Goal: Task Accomplishment & Management: Use online tool/utility

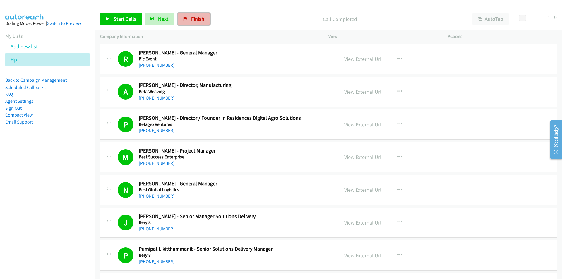
click at [199, 20] on span "Finish" at bounding box center [197, 19] width 13 height 7
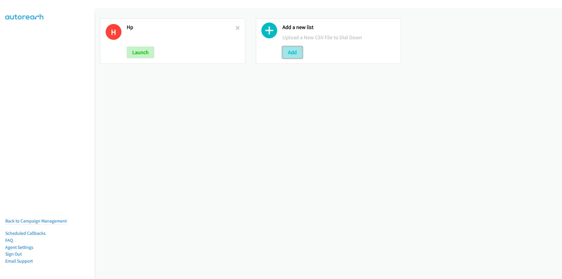
click at [294, 57] on button "Add" at bounding box center [292, 53] width 20 height 12
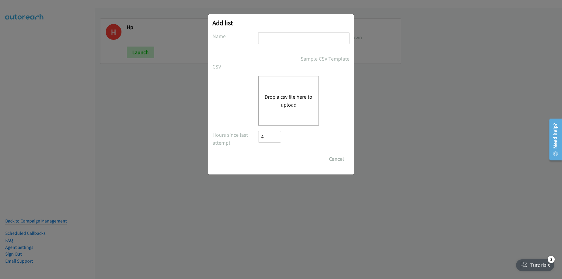
click at [274, 41] on input "text" at bounding box center [303, 38] width 91 height 12
type input "[GEOGRAPHIC_DATA]"
click at [244, 99] on div "Drop a csv file here to upload" at bounding box center [280, 101] width 137 height 50
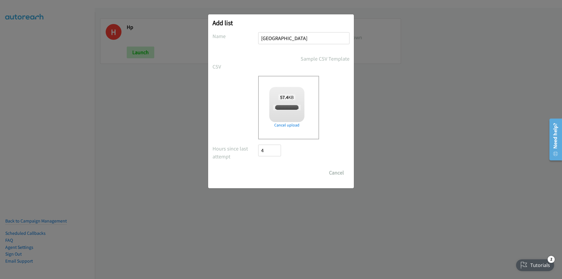
checkbox input "true"
click at [276, 170] on input "Save List" at bounding box center [273, 173] width 31 height 12
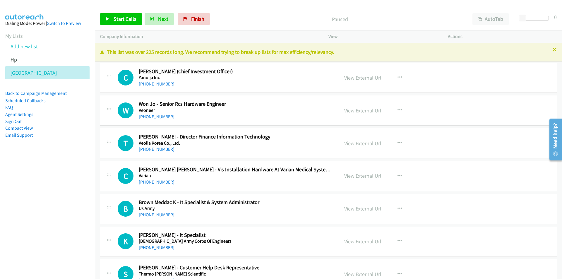
click at [52, 194] on nav "Dialing Mode: Power | Switch to Preview My Lists Add new list Hp Korea Back to …" at bounding box center [47, 151] width 95 height 279
click at [347, 78] on link "View External Url" at bounding box center [362, 77] width 37 height 7
click at [113, 21] on link "Start Calls" at bounding box center [121, 19] width 42 height 12
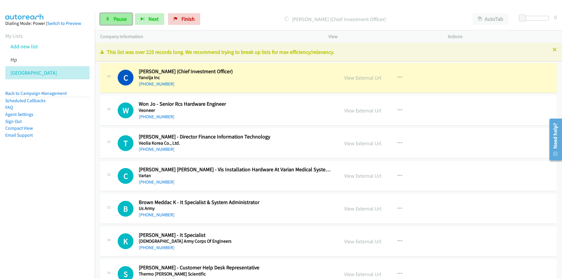
click at [113, 19] on link "Pause" at bounding box center [116, 19] width 32 height 12
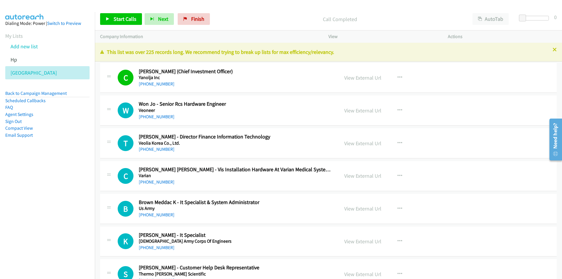
click at [408, 13] on div "Start Calls Pause Next Finish Call Completed AutoTab AutoTab 0" at bounding box center [328, 19] width 467 height 23
click at [125, 14] on link "Start Calls" at bounding box center [121, 19] width 42 height 12
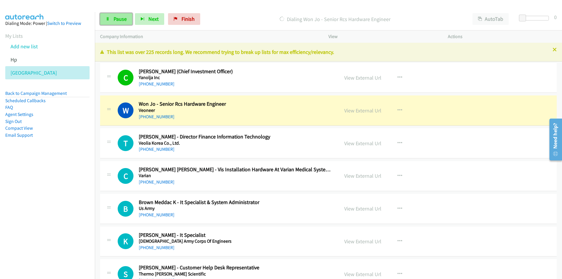
click at [121, 17] on span "Pause" at bounding box center [120, 19] width 13 height 7
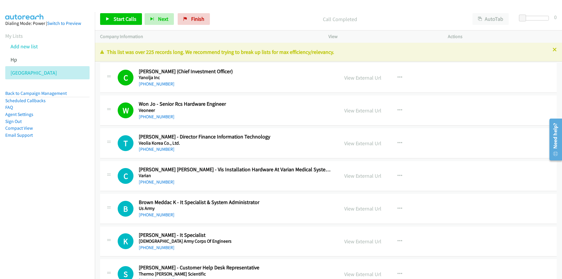
click at [54, 189] on nav "Dialing Mode: Power | Switch to Preview My Lists Add new list Hp Korea Back to …" at bounding box center [47, 151] width 95 height 279
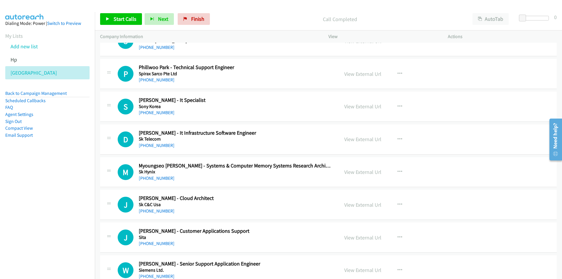
scroll to position [234, 0]
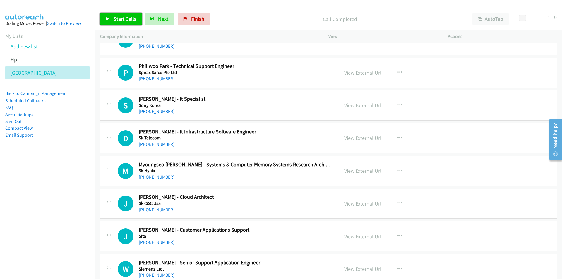
click at [104, 18] on link "Start Calls" at bounding box center [121, 19] width 42 height 12
drag, startPoint x: 42, startPoint y: 188, endPoint x: 133, endPoint y: 181, distance: 91.5
click at [41, 188] on nav "Dialing Mode: Power | Switch to Preview My Lists Add new list Hp Korea Back to …" at bounding box center [47, 151] width 95 height 279
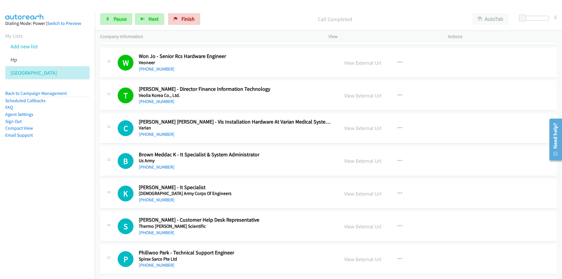
scroll to position [0, 0]
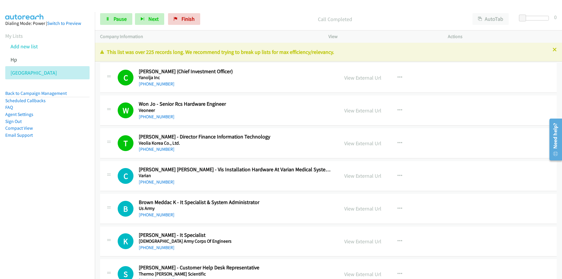
drag, startPoint x: 73, startPoint y: 208, endPoint x: 101, endPoint y: 205, distance: 27.7
click at [74, 208] on nav "Dialing Mode: Power | Switch to Preview My Lists Add new list Hp Korea Back to …" at bounding box center [47, 151] width 95 height 279
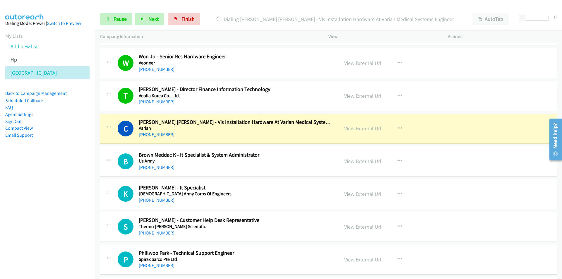
scroll to position [59, 0]
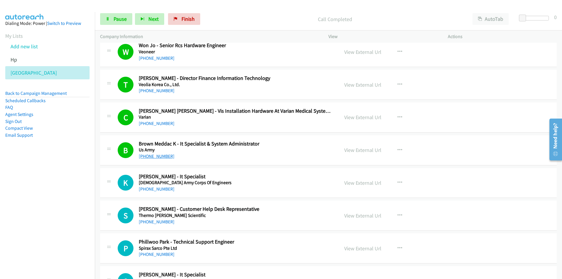
drag, startPoint x: 30, startPoint y: 176, endPoint x: 141, endPoint y: 156, distance: 113.4
click at [29, 176] on nav "Dialing Mode: Power | Switch to Preview My Lists Add new list Hp Korea Back to …" at bounding box center [47, 151] width 95 height 279
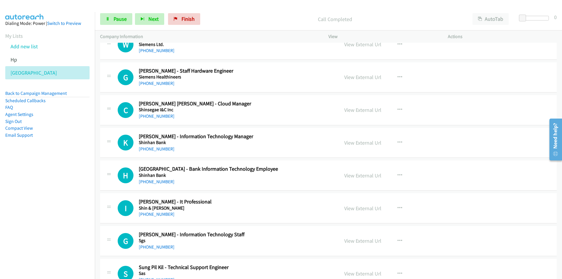
scroll to position [468, 0]
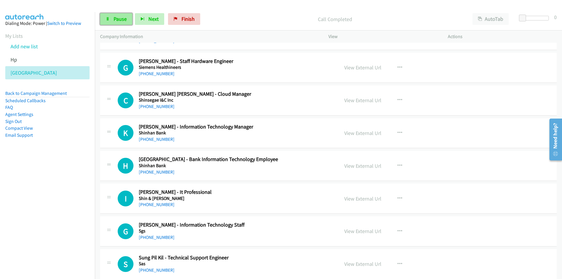
click at [114, 17] on span "Pause" at bounding box center [120, 19] width 13 height 7
click at [399, 96] on button "button" at bounding box center [400, 100] width 16 height 12
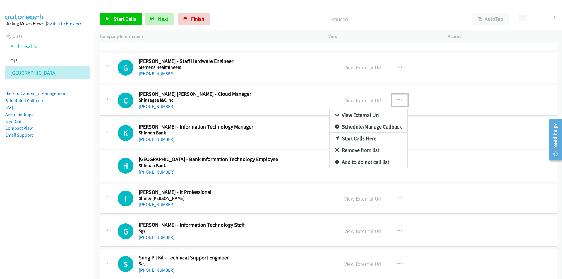
click at [364, 137] on link "Start Calls Here" at bounding box center [369, 139] width 78 height 12
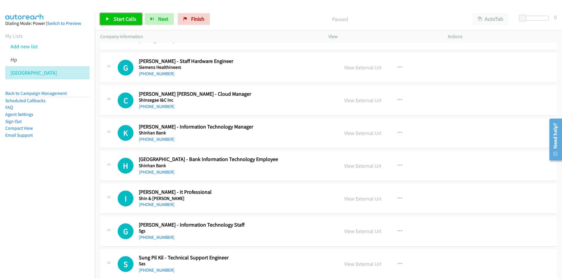
click at [127, 18] on span "Start Calls" at bounding box center [125, 19] width 23 height 7
click at [116, 17] on span "Pause" at bounding box center [120, 19] width 13 height 7
drag, startPoint x: 43, startPoint y: 210, endPoint x: 332, endPoint y: 165, distance: 292.5
click at [46, 208] on nav "Dialing Mode: Power | Switch to Preview My Lists Add new list Hp Korea Back to …" at bounding box center [47, 151] width 95 height 279
click at [349, 131] on link "View External Url" at bounding box center [362, 133] width 37 height 7
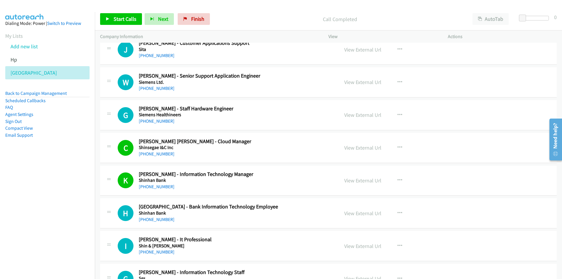
scroll to position [439, 0]
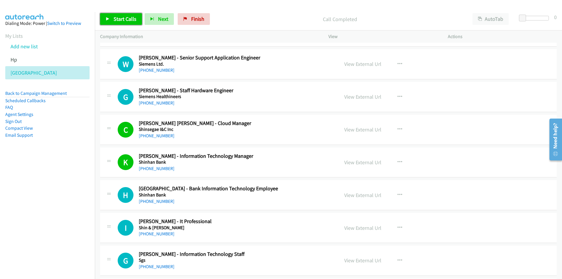
click at [115, 16] on span "Start Calls" at bounding box center [125, 19] width 23 height 7
drag, startPoint x: 83, startPoint y: 185, endPoint x: 86, endPoint y: 186, distance: 3.3
click at [83, 185] on nav "Dialing Mode: Power | Switch to Preview My Lists Add new list Hp Korea Back to …" at bounding box center [47, 151] width 95 height 279
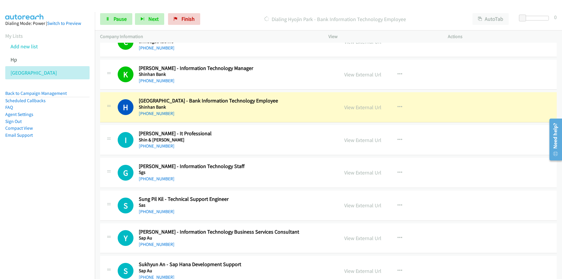
scroll to position [556, 0]
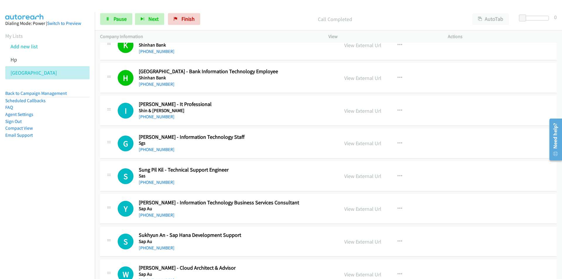
click at [32, 206] on nav "Dialing Mode: Power | Switch to Preview My Lists Add new list Hp Korea Back to …" at bounding box center [47, 151] width 95 height 279
click at [112, 14] on link "Pause" at bounding box center [116, 19] width 32 height 12
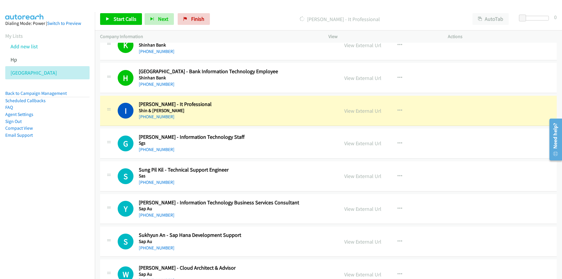
drag, startPoint x: 72, startPoint y: 234, endPoint x: 107, endPoint y: 234, distance: 35.4
click at [74, 234] on nav "Dialing Mode: Power | Switch to Preview My Lists Add new list Hp Korea Back to …" at bounding box center [47, 151] width 95 height 279
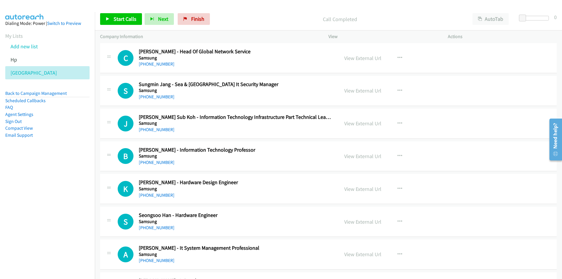
scroll to position [1141, 0]
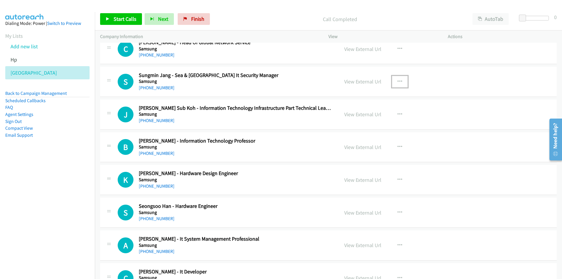
click at [398, 82] on icon "button" at bounding box center [399, 81] width 5 height 5
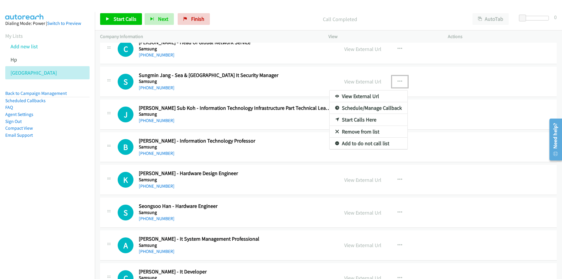
click at [358, 118] on link "Start Calls Here" at bounding box center [369, 120] width 78 height 12
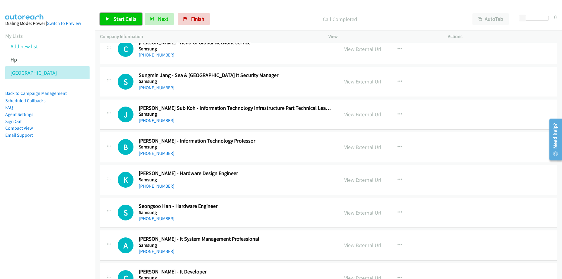
click at [116, 18] on span "Start Calls" at bounding box center [125, 19] width 23 height 7
click at [57, 189] on nav "Dialing Mode: Power | Switch to Preview My Lists Add new list Hp Korea Back to …" at bounding box center [47, 151] width 95 height 279
click at [358, 114] on link "View External Url" at bounding box center [362, 114] width 37 height 7
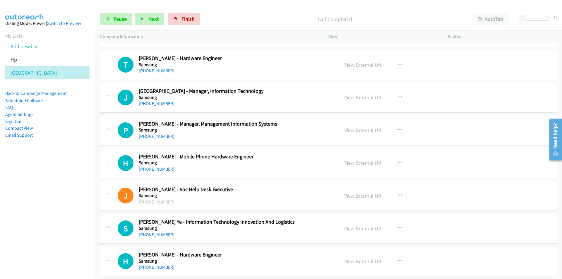
scroll to position [1463, 0]
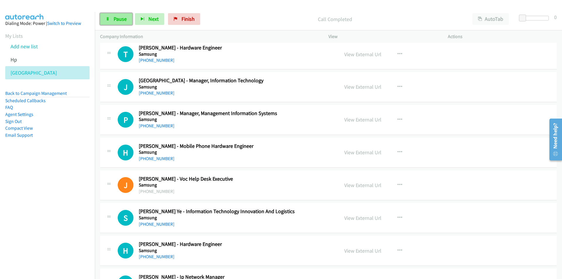
click at [119, 18] on span "Pause" at bounding box center [120, 19] width 13 height 7
click at [397, 85] on icon "button" at bounding box center [399, 87] width 5 height 5
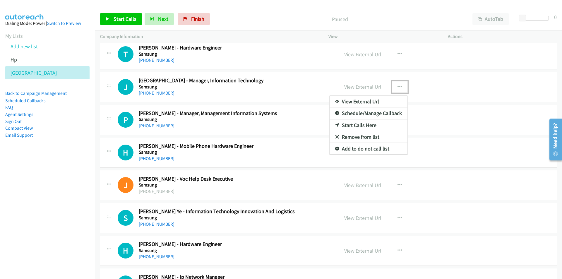
drag, startPoint x: 362, startPoint y: 124, endPoint x: 101, endPoint y: 45, distance: 272.9
click at [346, 121] on link "Start Calls Here" at bounding box center [369, 125] width 78 height 12
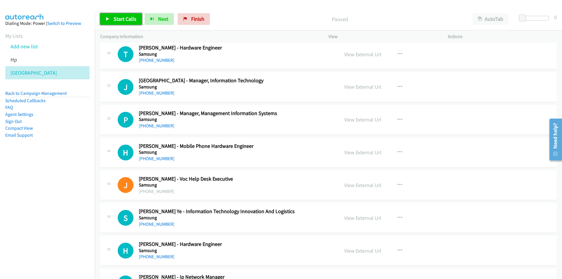
click at [119, 21] on span "Start Calls" at bounding box center [125, 19] width 23 height 7
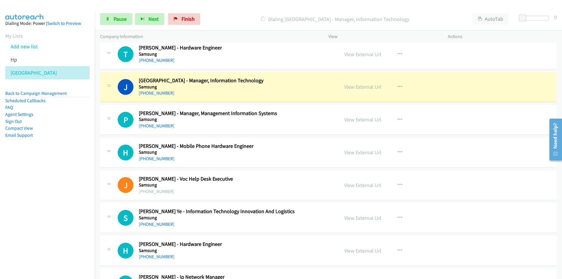
drag, startPoint x: 57, startPoint y: 190, endPoint x: 65, endPoint y: 188, distance: 7.6
click at [57, 190] on nav "Dialing Mode: Power | Switch to Preview My Lists Add new list Hp Korea Back to …" at bounding box center [47, 151] width 95 height 279
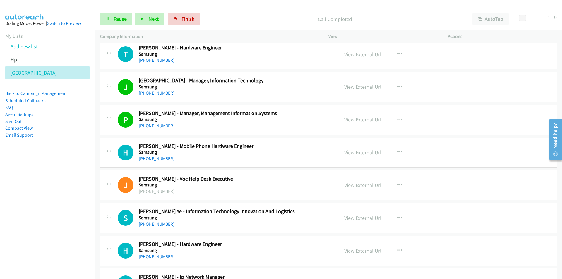
click at [80, 186] on nav "Dialing Mode: Power | Switch to Preview My Lists Add new list Hp Korea Back to …" at bounding box center [47, 151] width 95 height 279
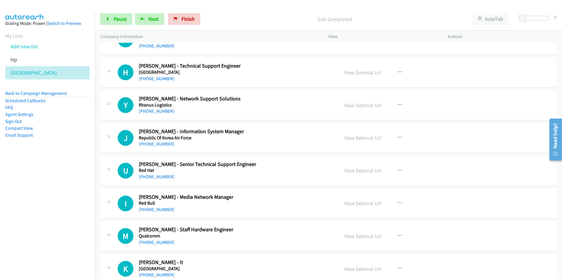
scroll to position [1785, 0]
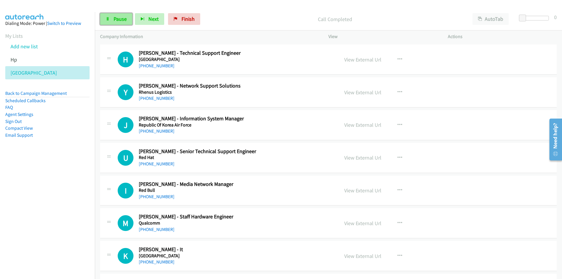
click at [116, 17] on span "Pause" at bounding box center [120, 19] width 13 height 7
click at [394, 122] on button "button" at bounding box center [400, 125] width 16 height 12
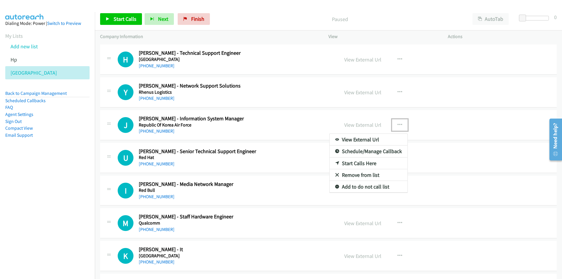
click at [349, 162] on link "Start Calls Here" at bounding box center [369, 163] width 78 height 12
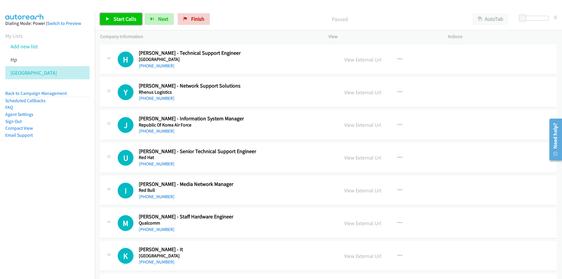
click at [115, 17] on span "Start Calls" at bounding box center [125, 19] width 23 height 7
click at [149, 18] on span "Next" at bounding box center [153, 19] width 10 height 7
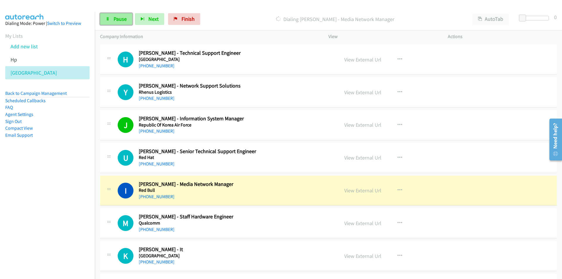
click at [114, 19] on span "Pause" at bounding box center [120, 19] width 13 height 7
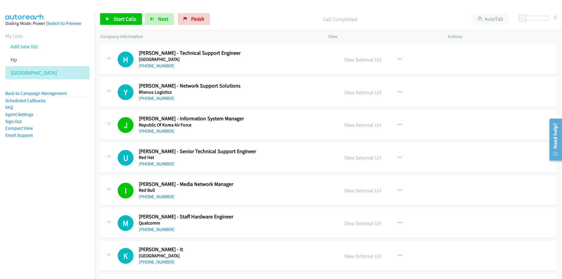
click at [110, 13] on div "Start Calls Pause Next Finish Call Completed AutoTab AutoTab 0" at bounding box center [328, 19] width 467 height 23
click at [108, 18] on icon at bounding box center [108, 19] width 4 height 4
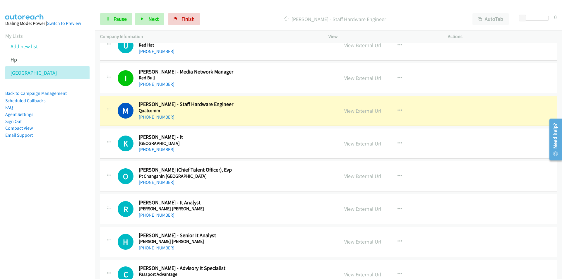
scroll to position [1902, 0]
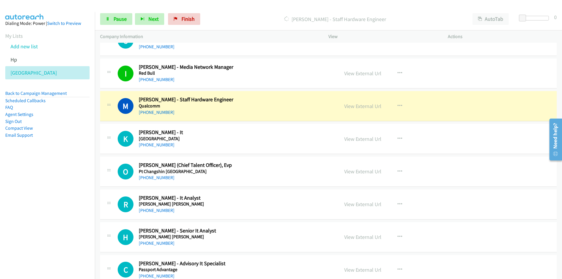
click at [56, 168] on nav "Dialing Mode: Power | Switch to Preview My Lists Add new list Hp Korea Back to …" at bounding box center [47, 151] width 95 height 279
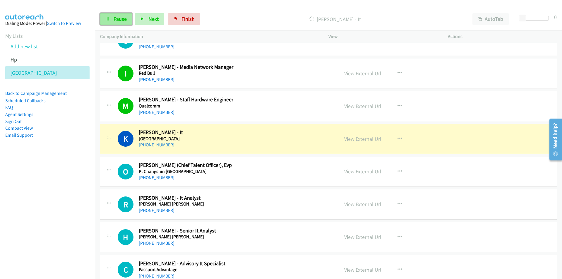
click at [122, 19] on span "Pause" at bounding box center [120, 19] width 13 height 7
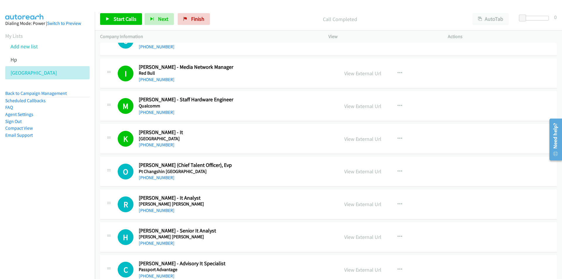
click at [16, 221] on nav "Dialing Mode: Power | Switch to Preview My Lists Add new list Hp Korea Back to …" at bounding box center [47, 151] width 95 height 279
drag, startPoint x: 69, startPoint y: 214, endPoint x: 74, endPoint y: 211, distance: 5.9
click at [69, 214] on nav "Dialing Mode: Power | Switch to Preview My Lists Add new list Hp Korea Back to …" at bounding box center [47, 151] width 95 height 279
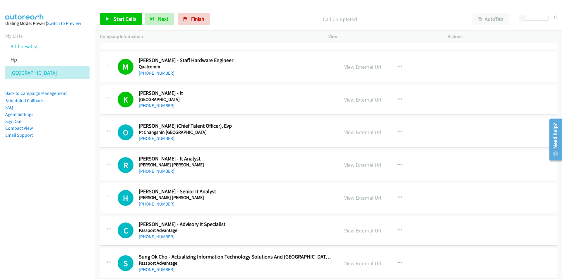
scroll to position [1961, 0]
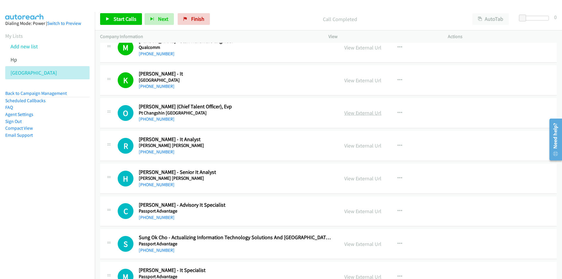
click at [360, 113] on link "View External Url" at bounding box center [362, 112] width 37 height 7
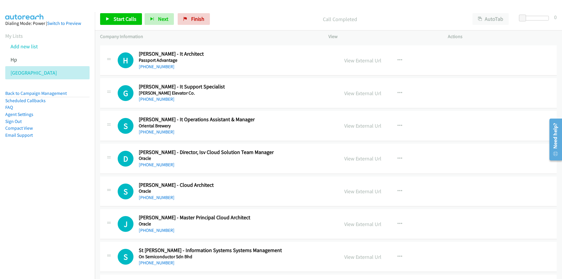
scroll to position [2312, 0]
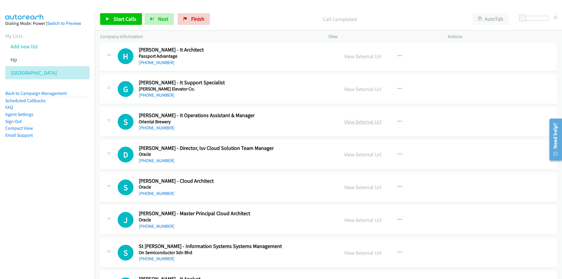
click at [369, 123] on link "View External Url" at bounding box center [362, 121] width 37 height 7
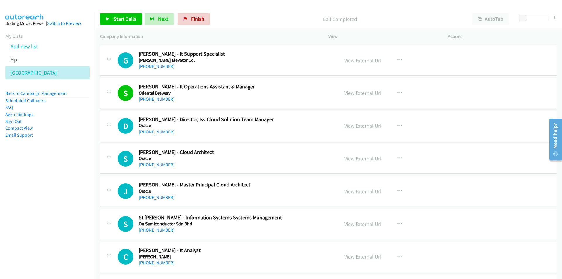
scroll to position [2341, 0]
click at [364, 126] on link "View External Url" at bounding box center [362, 125] width 37 height 7
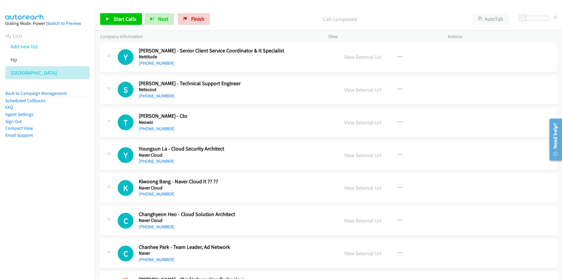
scroll to position [2780, 0]
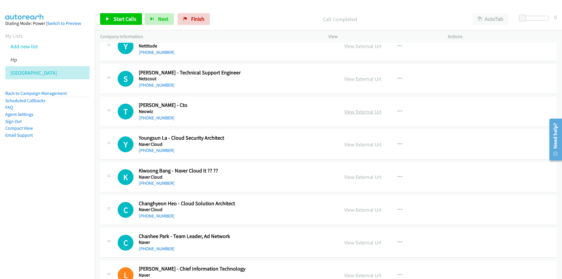
click at [357, 114] on link "View External Url" at bounding box center [362, 111] width 37 height 7
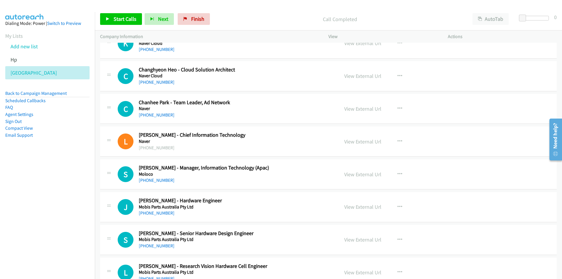
scroll to position [2926, 0]
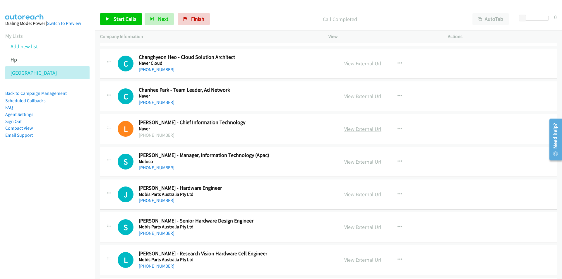
click at [364, 131] on link "View External Url" at bounding box center [362, 129] width 37 height 7
click at [364, 163] on link "View External Url" at bounding box center [362, 161] width 37 height 7
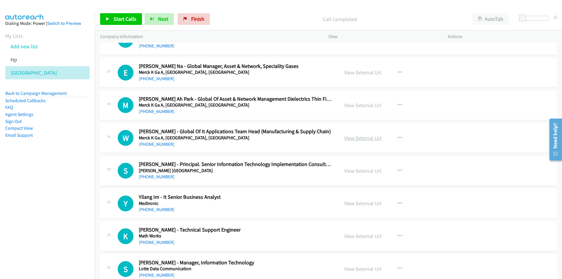
scroll to position [3278, 0]
click at [366, 138] on link "View External Url" at bounding box center [362, 137] width 37 height 7
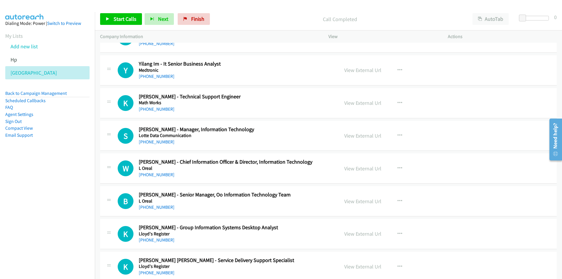
scroll to position [3424, 0]
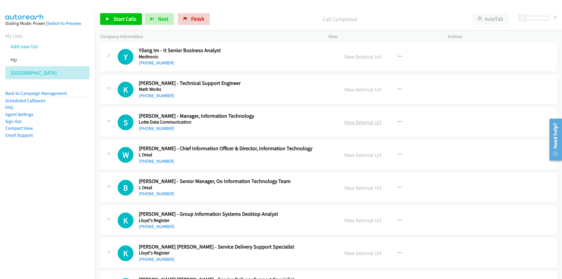
click at [364, 121] on link "View External Url" at bounding box center [362, 122] width 37 height 7
click at [348, 154] on link "View External Url" at bounding box center [362, 155] width 37 height 7
click at [397, 154] on icon "button" at bounding box center [399, 154] width 5 height 5
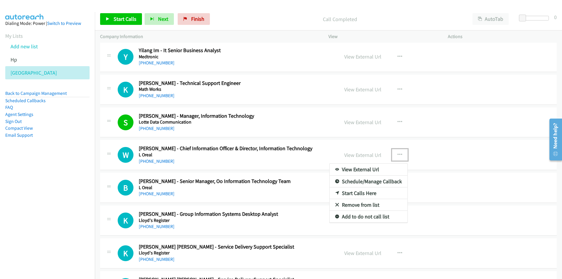
click at [350, 193] on link "Start Calls Here" at bounding box center [369, 193] width 78 height 12
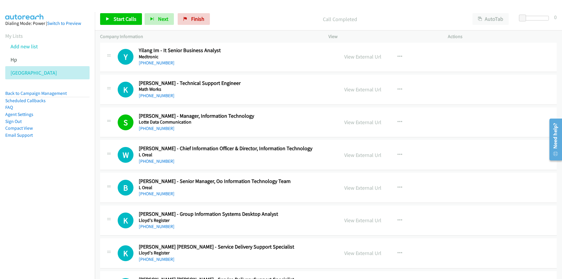
click at [115, 13] on div "Start Calls Pause Next Finish Call Completed AutoTab AutoTab 0" at bounding box center [328, 19] width 467 height 23
click at [116, 16] on span "Start Calls" at bounding box center [125, 19] width 23 height 7
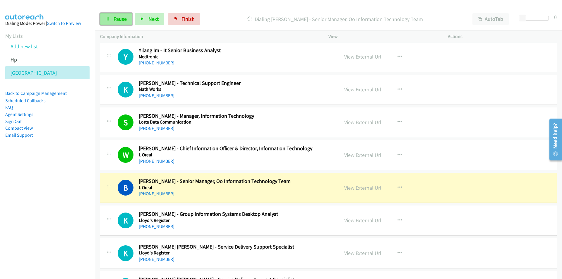
click at [114, 23] on link "Pause" at bounding box center [116, 19] width 32 height 12
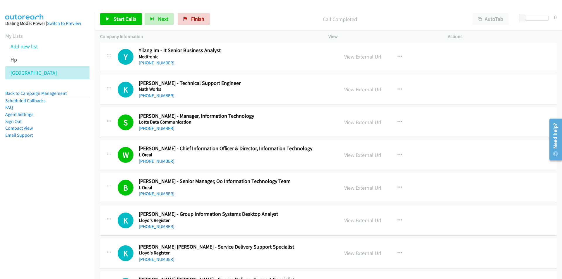
click at [48, 199] on nav "Dialing Mode: Power | Switch to Preview My Lists Add new list Hp Korea Back to …" at bounding box center [47, 151] width 95 height 279
click at [126, 21] on span "Start Calls" at bounding box center [125, 19] width 23 height 7
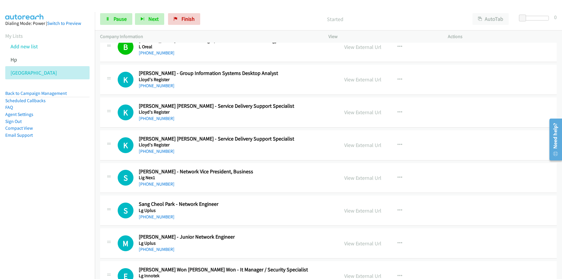
scroll to position [3570, 0]
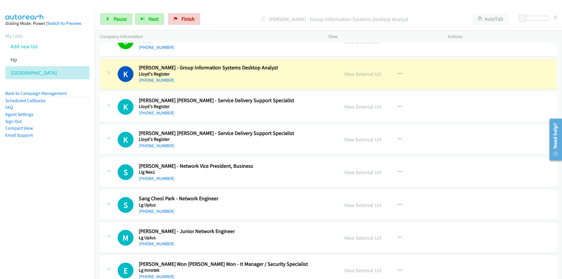
click at [71, 199] on nav "Dialing Mode: Power | Switch to Preview My Lists Add new list Hp Korea Back to …" at bounding box center [47, 151] width 95 height 279
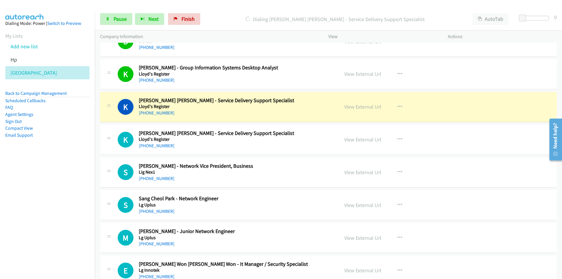
click at [74, 183] on nav "Dialing Mode: Power | Switch to Preview My Lists Add new list Hp Korea Back to …" at bounding box center [47, 151] width 95 height 279
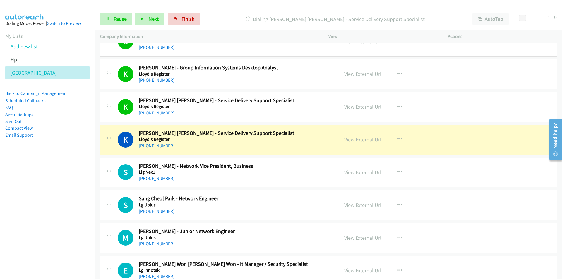
click at [38, 179] on nav "Dialing Mode: Power | Switch to Preview My Lists Add new list Hp Korea Back to …" at bounding box center [47, 151] width 95 height 279
click at [66, 192] on nav "Dialing Mode: Power | Switch to Preview My Lists Add new list Hp Korea Back to …" at bounding box center [47, 151] width 95 height 279
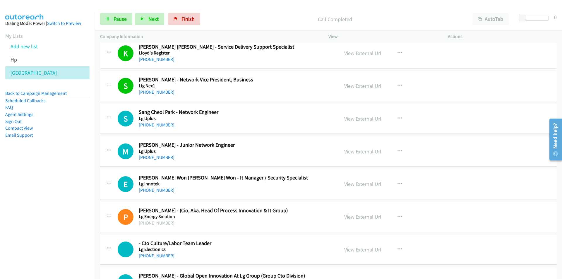
scroll to position [3658, 0]
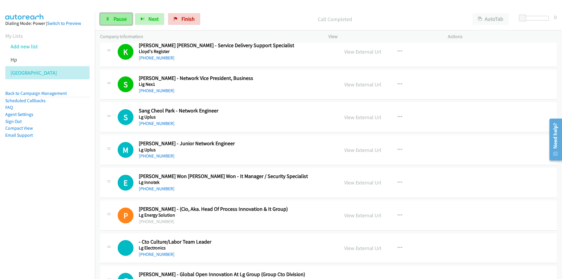
click at [109, 18] on icon at bounding box center [108, 19] width 4 height 4
click at [398, 181] on icon "button" at bounding box center [399, 182] width 5 height 5
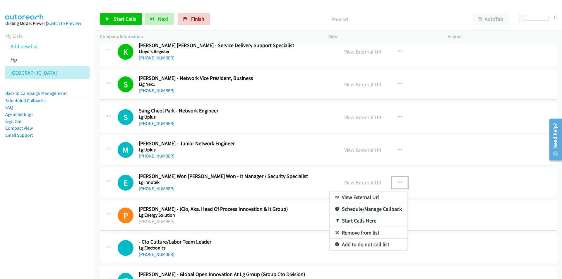
click at [371, 221] on link "Start Calls Here" at bounding box center [369, 221] width 78 height 12
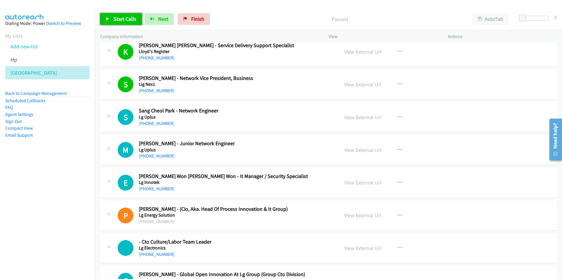
click at [111, 17] on link "Start Calls" at bounding box center [121, 19] width 42 height 12
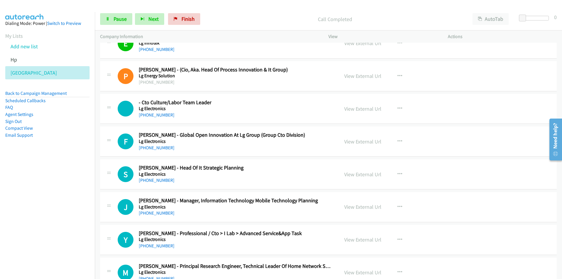
scroll to position [3804, 0]
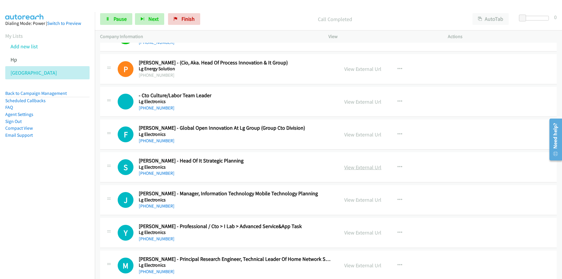
click at [362, 169] on link "View External Url" at bounding box center [362, 167] width 37 height 7
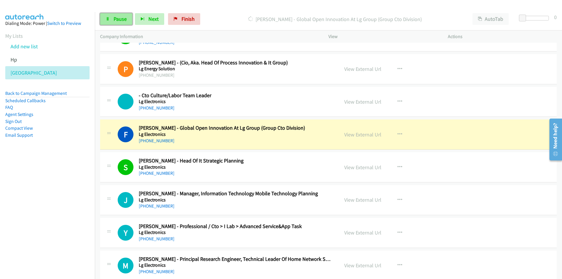
click at [119, 19] on span "Pause" at bounding box center [120, 19] width 13 height 7
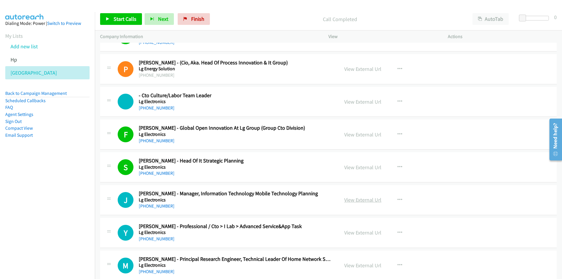
click at [364, 200] on link "View External Url" at bounding box center [362, 199] width 37 height 7
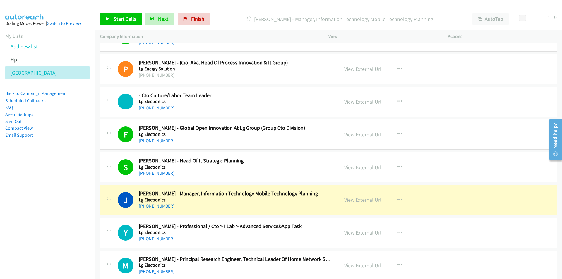
click at [82, 206] on nav "Dialing Mode: Power | Switch to Preview My Lists Add new list Hp Korea Back to …" at bounding box center [47, 151] width 95 height 279
click at [117, 20] on span "Start Calls" at bounding box center [125, 19] width 23 height 7
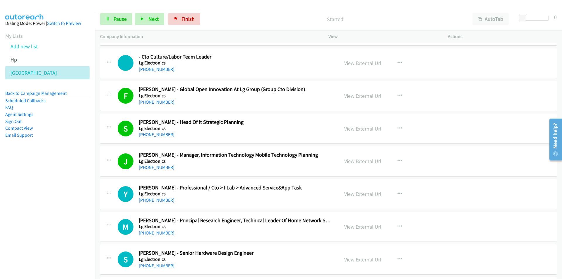
scroll to position [3863, 0]
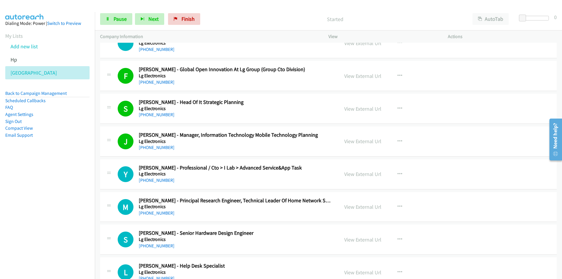
click at [83, 231] on nav "Dialing Mode: Power | Switch to Preview My Lists Add new list Hp Korea Back to …" at bounding box center [47, 151] width 95 height 279
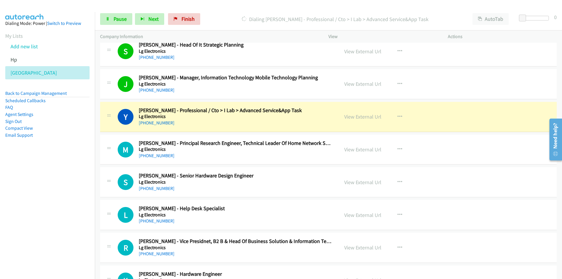
scroll to position [3921, 0]
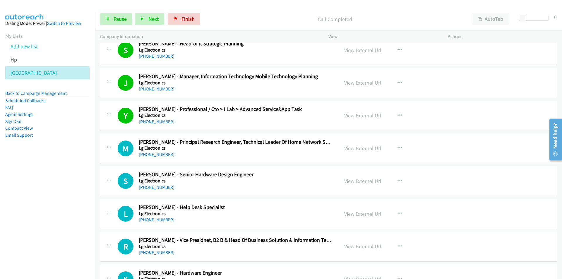
drag, startPoint x: 28, startPoint y: 221, endPoint x: 65, endPoint y: 211, distance: 38.8
click at [28, 221] on nav "Dialing Mode: Power | Switch to Preview My Lists Add new list Hp Korea Back to …" at bounding box center [47, 151] width 95 height 279
click at [45, 235] on nav "Dialing Mode: Power | Switch to Preview My Lists Add new list Hp Korea Back to …" at bounding box center [47, 151] width 95 height 279
drag, startPoint x: 45, startPoint y: 233, endPoint x: 53, endPoint y: 229, distance: 8.8
click at [45, 233] on nav "Dialing Mode: Power | Switch to Preview My Lists Add new list Hp Korea Back to …" at bounding box center [47, 151] width 95 height 279
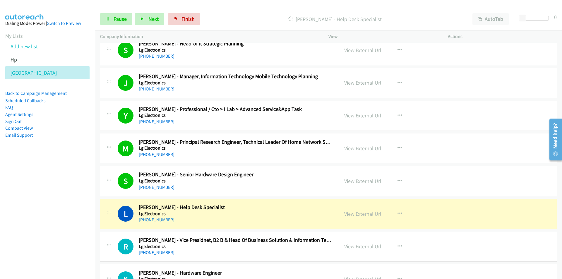
click at [61, 220] on nav "Dialing Mode: Power | Switch to Preview My Lists Add new list Hp Korea Back to …" at bounding box center [47, 151] width 95 height 279
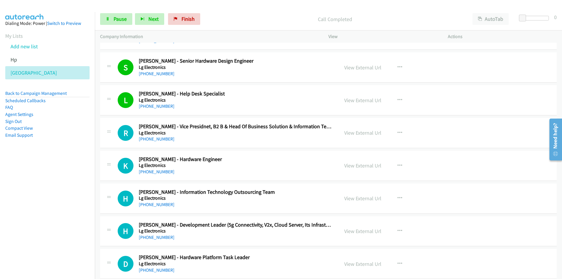
scroll to position [4038, 0]
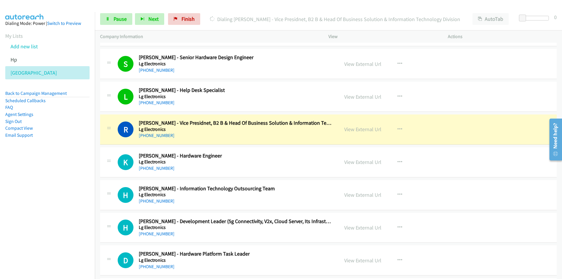
click at [59, 199] on nav "Dialing Mode: Power | Switch to Preview My Lists Add new list Hp Korea Back to …" at bounding box center [47, 151] width 95 height 279
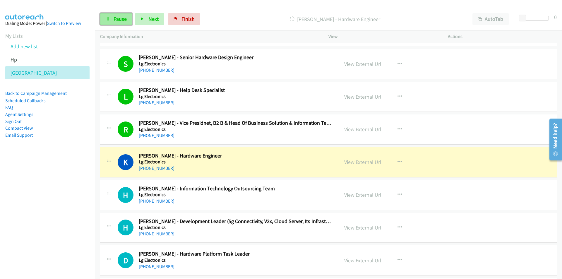
click at [110, 19] on link "Pause" at bounding box center [116, 19] width 32 height 12
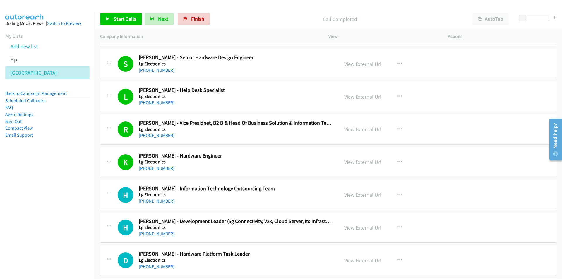
click at [59, 220] on nav "Dialing Mode: Power | Switch to Preview My Lists Add new list Hp Korea Back to …" at bounding box center [47, 151] width 95 height 279
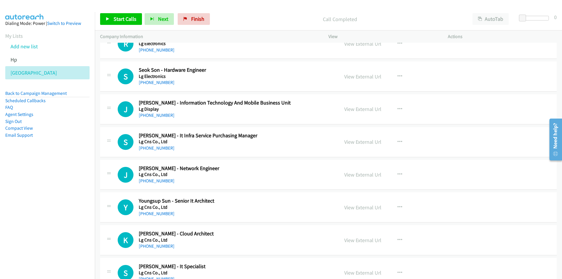
scroll to position [4419, 0]
click at [399, 140] on icon "button" at bounding box center [399, 141] width 5 height 5
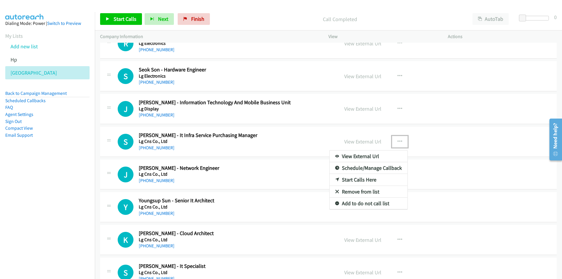
drag, startPoint x: 358, startPoint y: 179, endPoint x: 362, endPoint y: 158, distance: 21.8
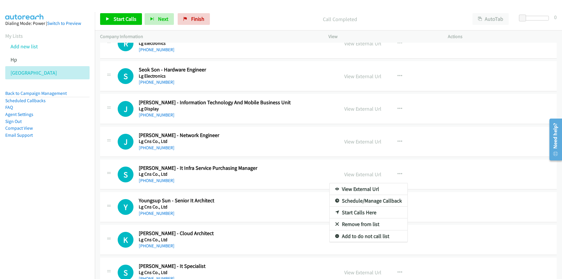
click at [366, 214] on link "Start Calls Here" at bounding box center [369, 213] width 78 height 12
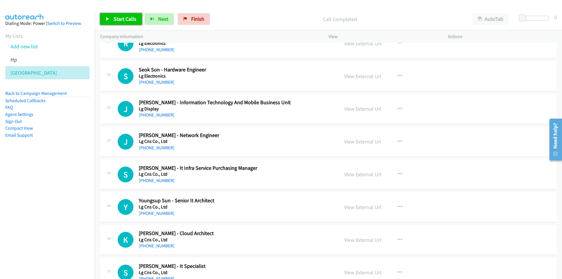
click at [115, 19] on span "Start Calls" at bounding box center [125, 19] width 23 height 7
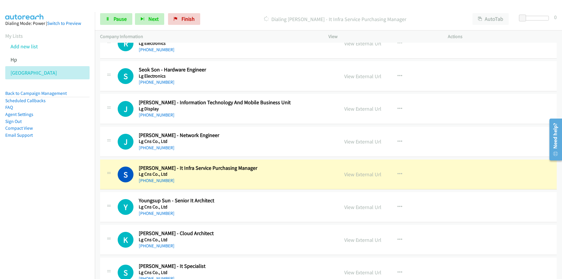
click at [38, 212] on nav "Dialing Mode: Power | Switch to Preview My Lists Add new list Hp Korea Back to …" at bounding box center [47, 151] width 95 height 279
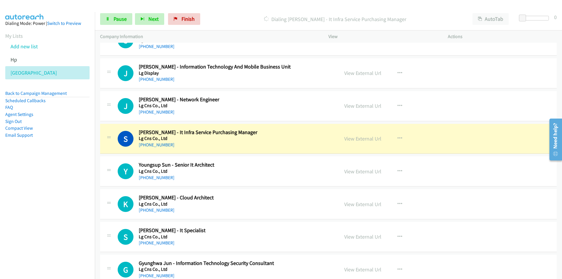
scroll to position [4507, 0]
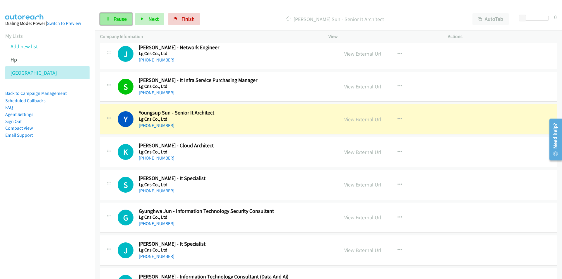
click at [121, 22] on span "Pause" at bounding box center [120, 19] width 13 height 7
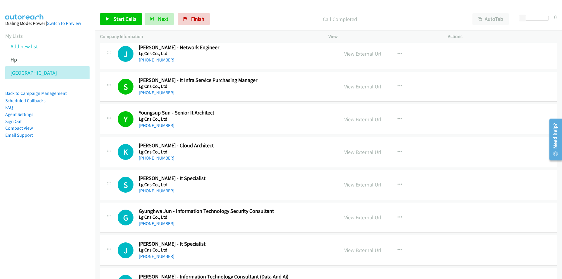
click at [66, 213] on nav "Dialing Mode: Power | Switch to Preview My Lists Add new list Hp Korea Back to …" at bounding box center [47, 151] width 95 height 279
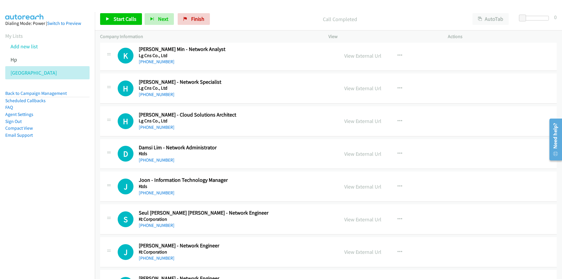
scroll to position [4858, 0]
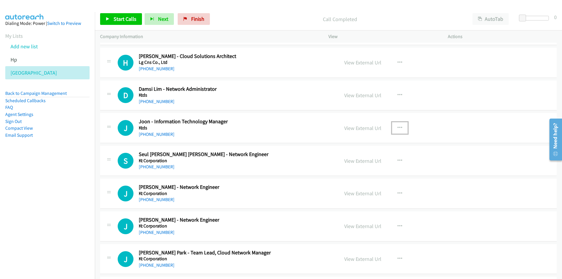
click at [397, 126] on icon "button" at bounding box center [399, 128] width 5 height 5
click at [356, 166] on link "Start Calls Here" at bounding box center [369, 166] width 78 height 12
click at [117, 16] on span "Start Calls" at bounding box center [125, 19] width 23 height 7
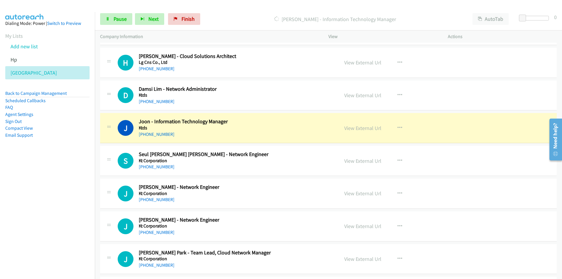
click at [27, 207] on nav "Dialing Mode: Power | Switch to Preview My Lists Add new list Hp Korea Back to …" at bounding box center [47, 151] width 95 height 279
click at [351, 129] on link "View External Url" at bounding box center [362, 128] width 37 height 7
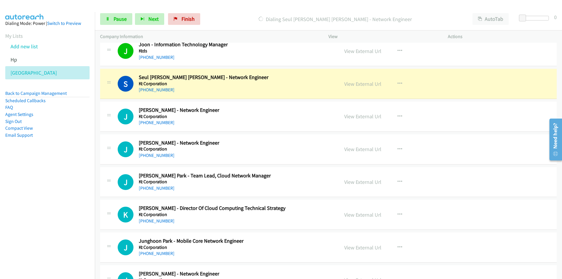
scroll to position [4946, 0]
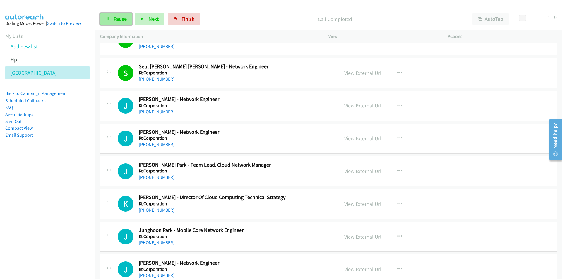
click at [118, 18] on span "Pause" at bounding box center [120, 19] width 13 height 7
click at [397, 169] on icon "button" at bounding box center [399, 171] width 5 height 5
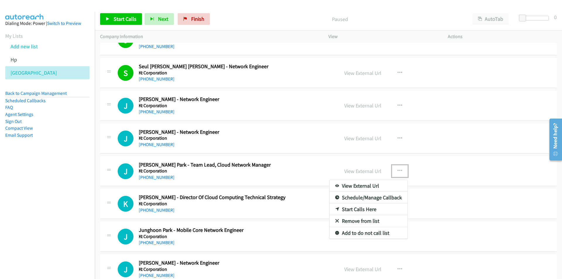
click at [363, 208] on link "Start Calls Here" at bounding box center [369, 209] width 78 height 12
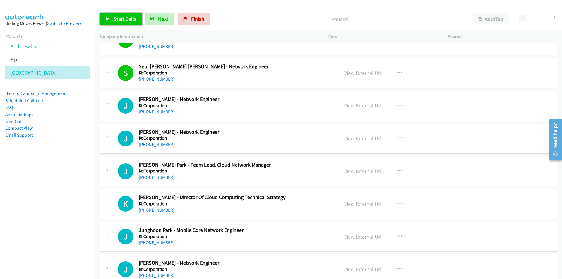
click at [118, 15] on link "Start Calls" at bounding box center [121, 19] width 42 height 12
click at [77, 216] on nav "Dialing Mode: Power | Switch to Preview My Lists Add new list Hp Korea Back to …" at bounding box center [47, 151] width 95 height 279
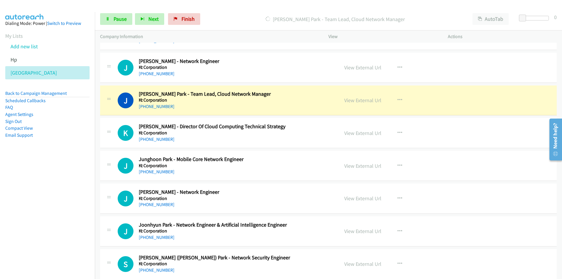
scroll to position [5033, 0]
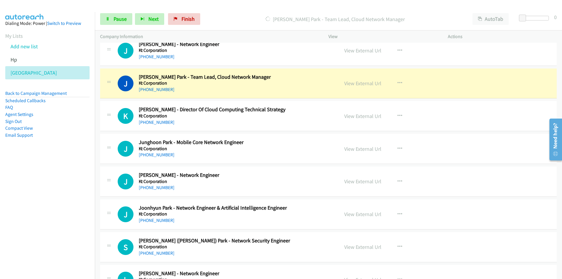
drag, startPoint x: 64, startPoint y: 183, endPoint x: 78, endPoint y: 178, distance: 15.3
click at [64, 182] on nav "Dialing Mode: Power | Switch to Preview My Lists Add new list Hp Korea Back to …" at bounding box center [47, 151] width 95 height 279
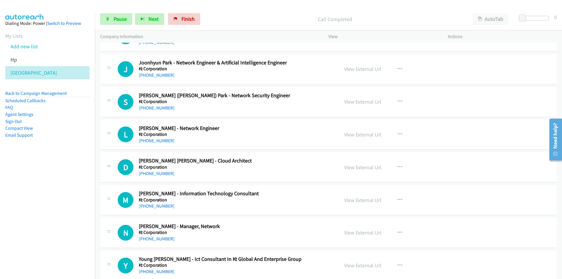
scroll to position [5180, 0]
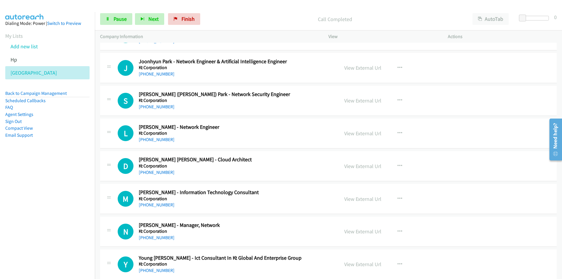
click at [84, 205] on nav "Dialing Mode: Power | Switch to Preview My Lists Add new list Hp Korea Back to …" at bounding box center [47, 151] width 95 height 279
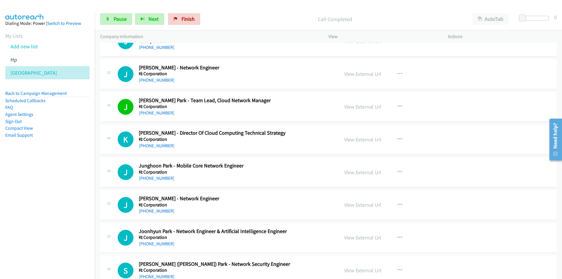
scroll to position [5004, 0]
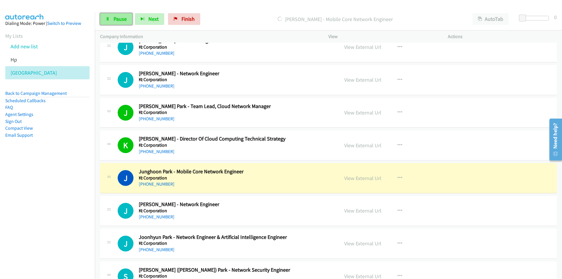
click at [118, 19] on span "Pause" at bounding box center [120, 19] width 13 height 7
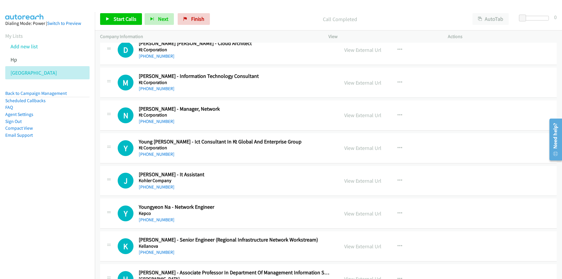
scroll to position [5297, 0]
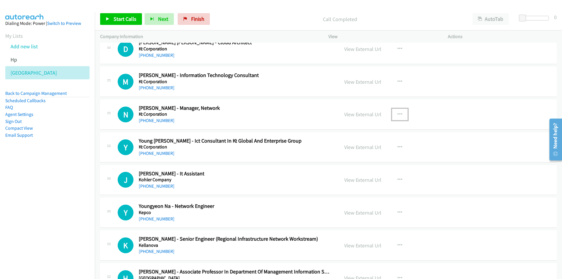
click at [400, 112] on button "button" at bounding box center [400, 115] width 16 height 12
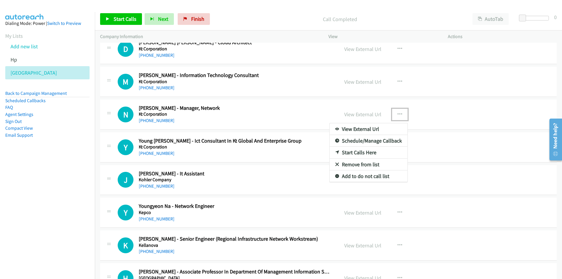
click at [363, 154] on link "Start Calls Here" at bounding box center [369, 153] width 78 height 12
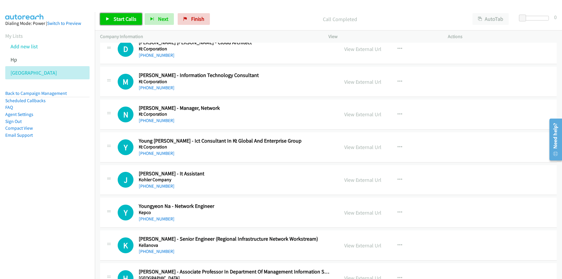
click at [113, 17] on link "Start Calls" at bounding box center [121, 19] width 42 height 12
drag, startPoint x: 67, startPoint y: 195, endPoint x: 77, endPoint y: 191, distance: 10.4
click at [67, 195] on nav "Dialing Mode: Power | Switch to Preview My Lists Add new list Hp Korea Back to …" at bounding box center [47, 151] width 95 height 279
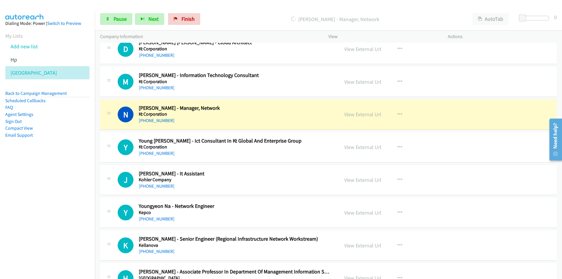
drag, startPoint x: 85, startPoint y: 189, endPoint x: 112, endPoint y: 180, distance: 28.0
click at [85, 189] on nav "Dialing Mode: Power | Switch to Preview My Lists Add new list Hp Korea Back to …" at bounding box center [47, 151] width 95 height 279
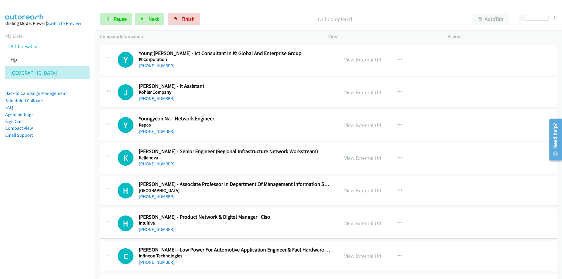
scroll to position [5385, 0]
drag, startPoint x: 53, startPoint y: 181, endPoint x: 57, endPoint y: 179, distance: 4.8
click at [53, 181] on nav "Dialing Mode: Power | Switch to Preview My Lists Add new list Hp Korea Back to …" at bounding box center [47, 151] width 95 height 279
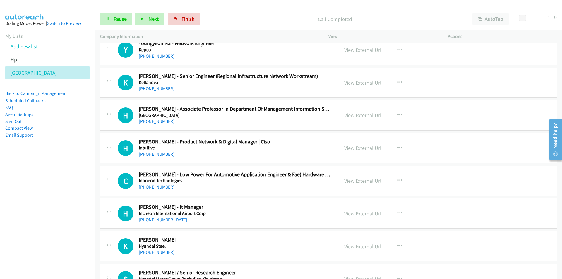
scroll to position [5472, 0]
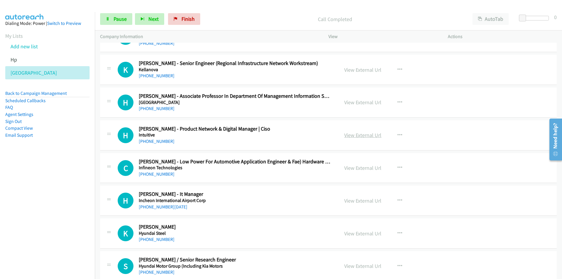
click at [361, 135] on link "View External Url" at bounding box center [362, 135] width 37 height 7
drag, startPoint x: 73, startPoint y: 208, endPoint x: 106, endPoint y: 195, distance: 35.6
click at [73, 208] on nav "Dialing Mode: Power | Switch to Preview My Lists Add new list Hp Korea Back to …" at bounding box center [47, 151] width 95 height 279
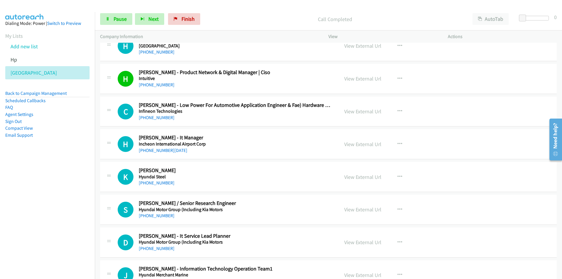
scroll to position [5531, 0]
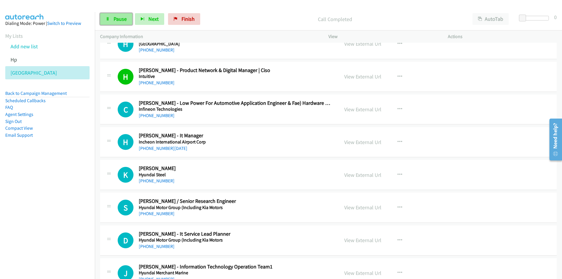
click at [109, 22] on link "Pause" at bounding box center [116, 19] width 32 height 12
click at [397, 140] on icon "button" at bounding box center [399, 142] width 5 height 5
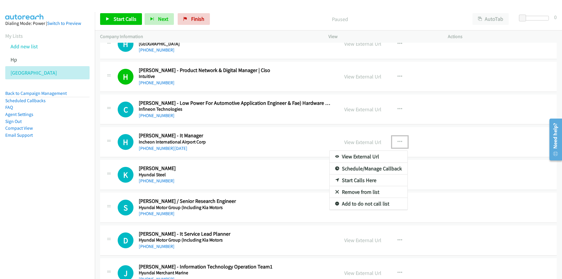
click at [360, 177] on link "Start Calls Here" at bounding box center [369, 180] width 78 height 12
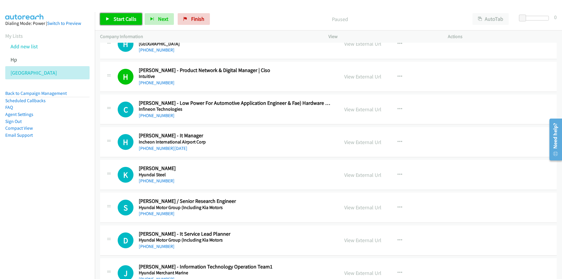
click at [116, 15] on link "Start Calls" at bounding box center [121, 19] width 42 height 12
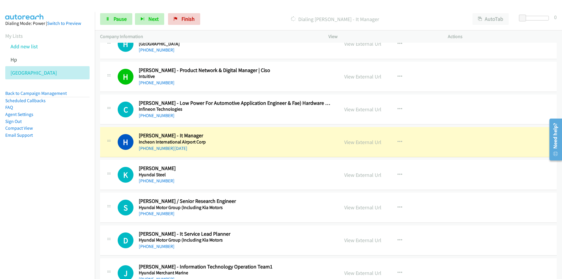
drag, startPoint x: 62, startPoint y: 202, endPoint x: 102, endPoint y: 196, distance: 40.8
click at [62, 202] on nav "Dialing Mode: Power | Switch to Preview My Lists Add new list Hp Korea Back to …" at bounding box center [47, 151] width 95 height 279
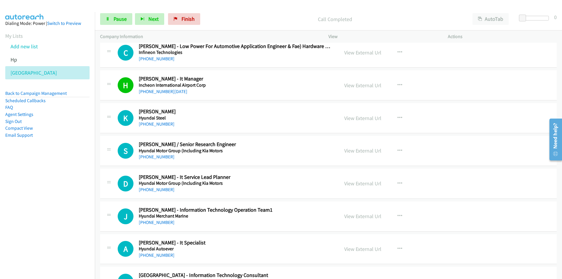
scroll to position [5619, 0]
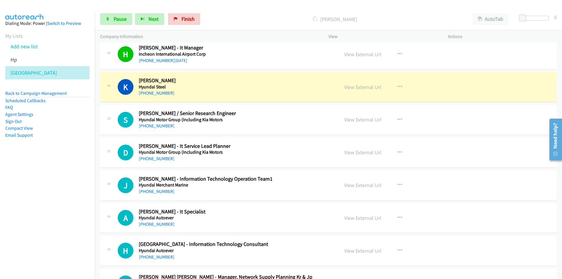
drag, startPoint x: 53, startPoint y: 186, endPoint x: 107, endPoint y: 168, distance: 56.4
click at [53, 186] on nav "Dialing Mode: Power | Switch to Preview My Lists Add new list Hp Korea Back to …" at bounding box center [47, 151] width 95 height 279
click at [351, 89] on link "View External Url" at bounding box center [362, 87] width 37 height 7
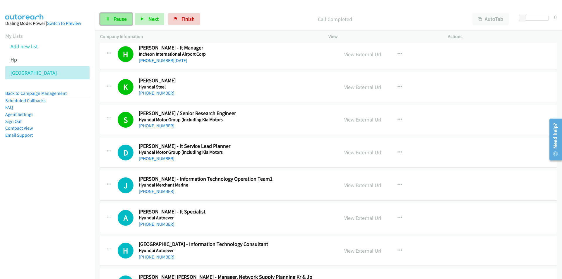
click at [117, 21] on span "Pause" at bounding box center [120, 19] width 13 height 7
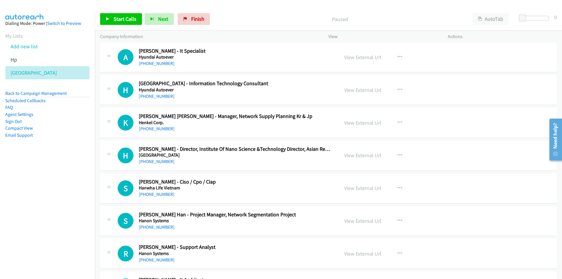
scroll to position [5794, 0]
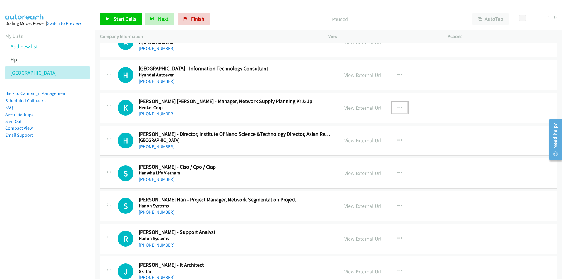
click at [397, 105] on icon "button" at bounding box center [399, 107] width 5 height 5
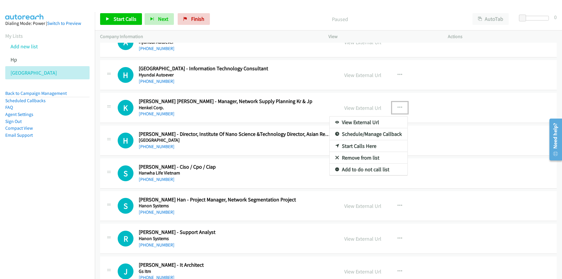
click at [359, 148] on link "Start Calls Here" at bounding box center [369, 146] width 78 height 12
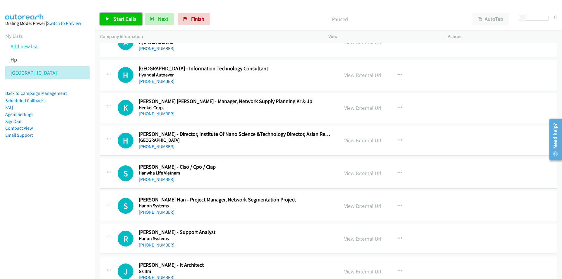
click at [122, 21] on span "Start Calls" at bounding box center [125, 19] width 23 height 7
click at [32, 184] on nav "Dialing Mode: Power | Switch to Preview My Lists Add new list Hp Korea Back to …" at bounding box center [47, 151] width 95 height 279
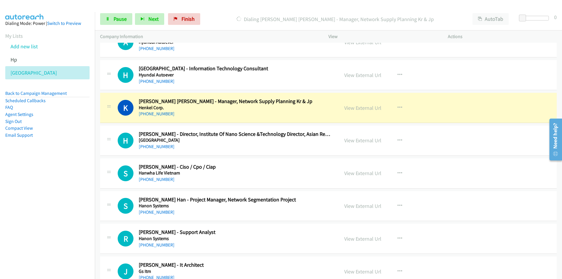
click at [81, 190] on nav "Dialing Mode: Power | Switch to Preview My Lists Add new list Hp Korea Back to …" at bounding box center [47, 151] width 95 height 279
click at [368, 108] on link "View External Url" at bounding box center [362, 107] width 37 height 7
click at [68, 201] on nav "Dialing Mode: Power | Switch to Preview My Lists Add new list Hp Korea Back to …" at bounding box center [47, 151] width 95 height 279
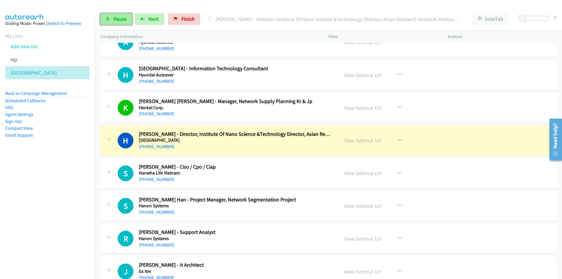
click at [109, 22] on link "Pause" at bounding box center [116, 19] width 32 height 12
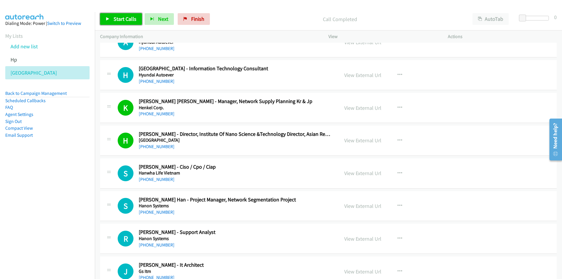
click at [122, 21] on span "Start Calls" at bounding box center [125, 19] width 23 height 7
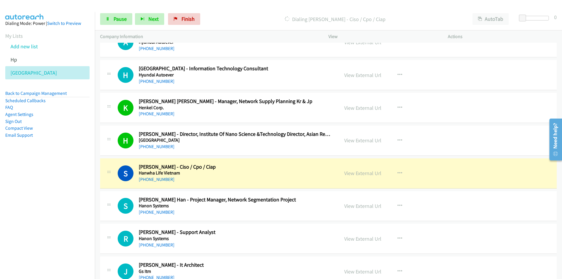
click at [73, 193] on nav "Dialing Mode: Power | Switch to Preview My Lists Add new list Hp Korea Back to …" at bounding box center [47, 151] width 95 height 279
click at [100, 222] on td "S Callback Scheduled Sang Ick Han - Project Manager, Network Segmentation Proje…" at bounding box center [328, 206] width 467 height 33
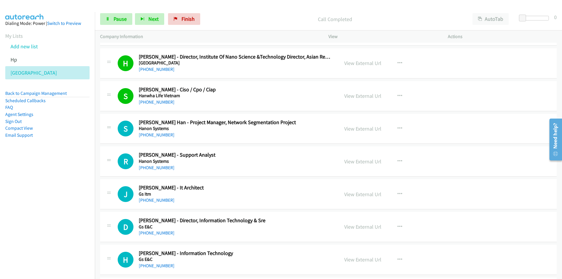
scroll to position [5882, 0]
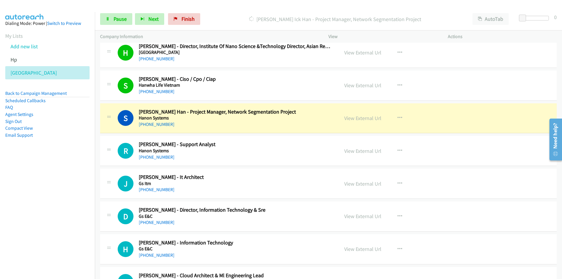
click at [38, 192] on nav "Dialing Mode: Power | Switch to Preview My Lists Add new list Hp Korea Back to …" at bounding box center [47, 151] width 95 height 279
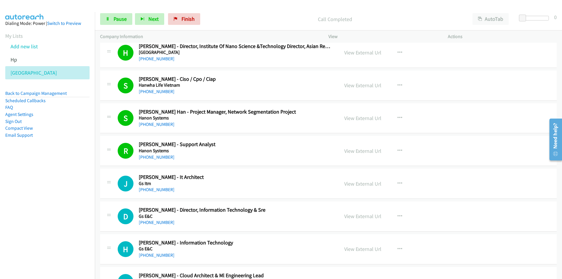
click at [64, 203] on nav "Dialing Mode: Power | Switch to Preview My Lists Add new list Hp Korea Back to …" at bounding box center [47, 151] width 95 height 279
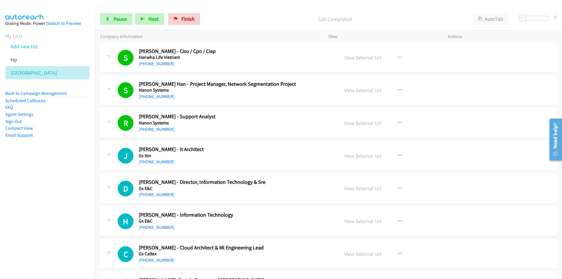
scroll to position [5941, 0]
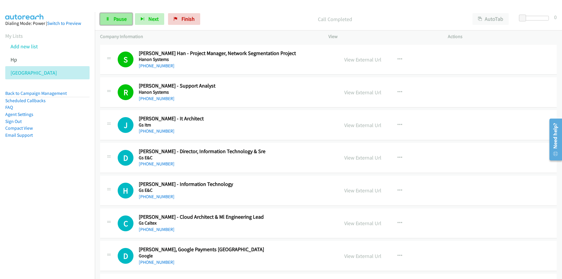
click at [117, 16] on span "Pause" at bounding box center [120, 19] width 13 height 7
click at [398, 156] on icon "button" at bounding box center [399, 157] width 5 height 5
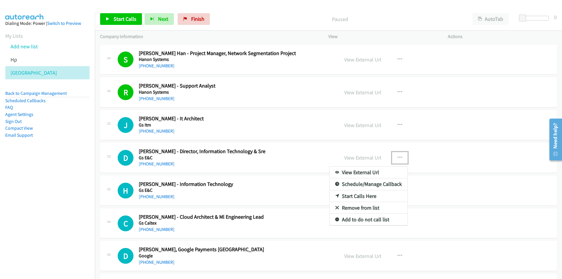
click at [364, 197] on link "Start Calls Here" at bounding box center [369, 196] width 78 height 12
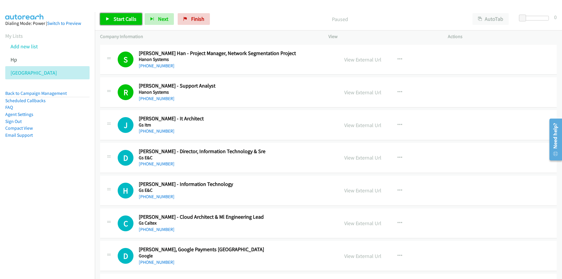
click at [119, 18] on span "Start Calls" at bounding box center [125, 19] width 23 height 7
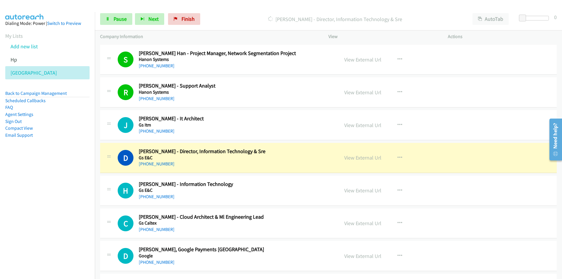
click at [69, 207] on nav "Dialing Mode: Power | Switch to Preview My Lists Add new list Hp Korea Back to …" at bounding box center [47, 151] width 95 height 279
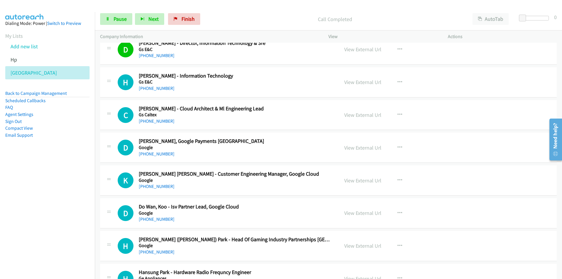
scroll to position [6058, 0]
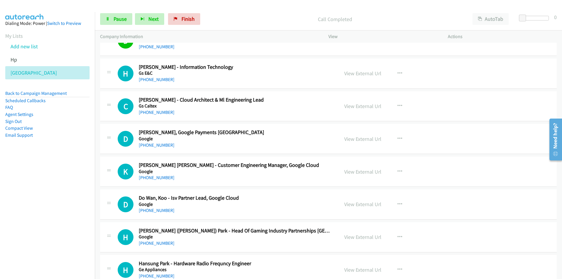
click at [54, 184] on nav "Dialing Mode: Power | Switch to Preview My Lists Add new list Hp Korea Back to …" at bounding box center [47, 151] width 95 height 279
click at [122, 25] on link "Pause" at bounding box center [116, 19] width 32 height 12
click at [397, 136] on icon "button" at bounding box center [399, 138] width 5 height 5
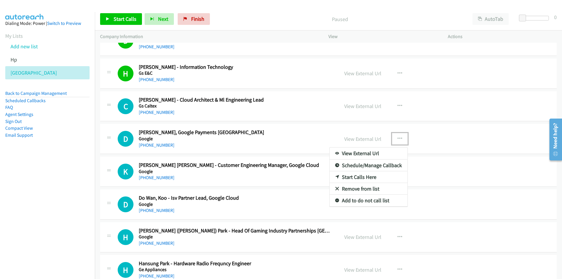
click at [364, 175] on link "Start Calls Here" at bounding box center [369, 177] width 78 height 12
click at [125, 23] on link "Start Calls" at bounding box center [121, 19] width 42 height 12
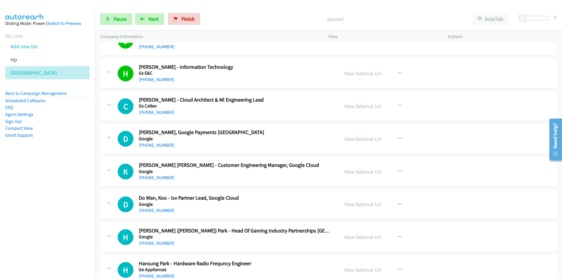
click at [69, 215] on nav "Dialing Mode: Power | Switch to Preview My Lists Add new list Hp Korea Back to …" at bounding box center [47, 151] width 95 height 279
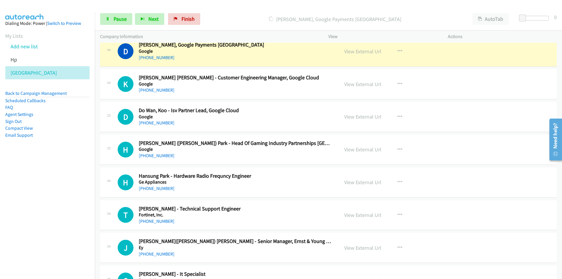
scroll to position [6146, 0]
click at [115, 18] on span "Pause" at bounding box center [120, 19] width 13 height 7
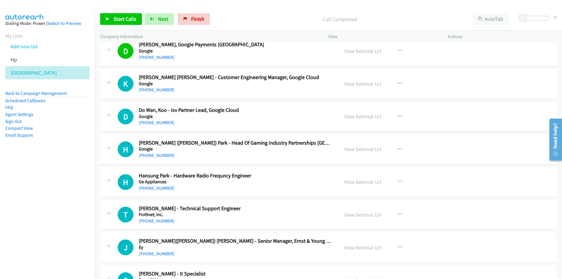
click at [61, 194] on nav "Dialing Mode: Power | Switch to Preview My Lists Add new list Hp Korea Back to …" at bounding box center [47, 151] width 95 height 279
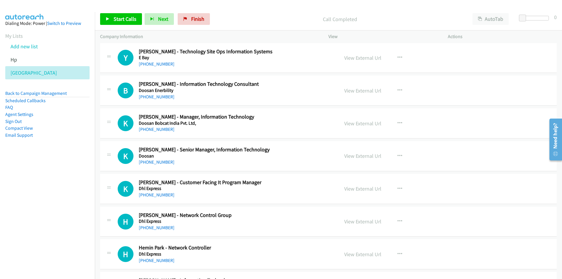
scroll to position [6467, 0]
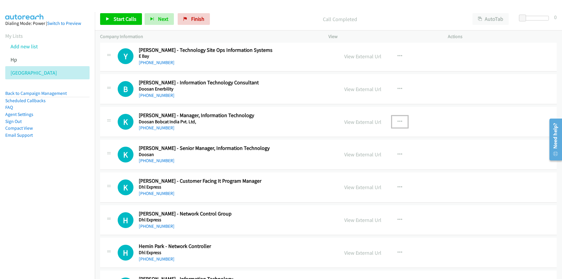
click at [397, 119] on icon "button" at bounding box center [399, 121] width 5 height 5
click at [358, 160] on link "Start Calls Here" at bounding box center [369, 160] width 78 height 12
click at [127, 18] on span "Start Calls" at bounding box center [125, 19] width 23 height 7
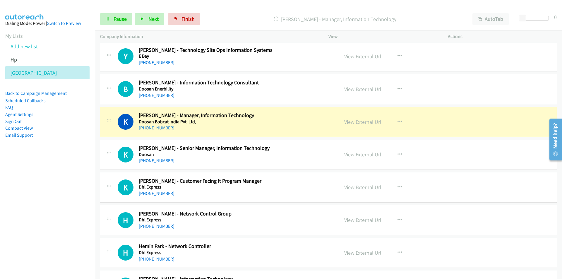
click at [44, 206] on nav "Dialing Mode: Power | Switch to Preview My Lists Add new list Hp Korea Back to …" at bounding box center [47, 151] width 95 height 279
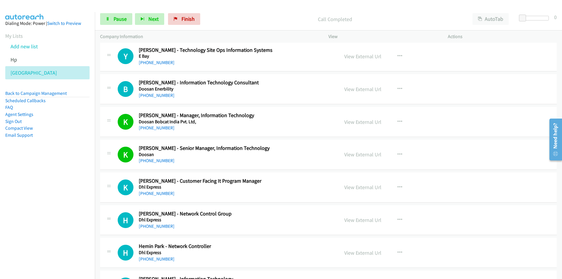
drag, startPoint x: 71, startPoint y: 217, endPoint x: 74, endPoint y: 216, distance: 3.4
click at [71, 217] on nav "Dialing Mode: Power | Switch to Preview My Lists Add new list Hp Korea Back to …" at bounding box center [47, 151] width 95 height 279
click at [110, 18] on link "Pause" at bounding box center [116, 19] width 32 height 12
click at [397, 187] on icon "button" at bounding box center [399, 187] width 5 height 5
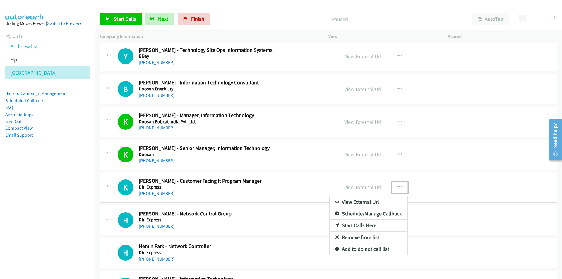
click at [359, 226] on link "Start Calls Here" at bounding box center [369, 225] width 78 height 12
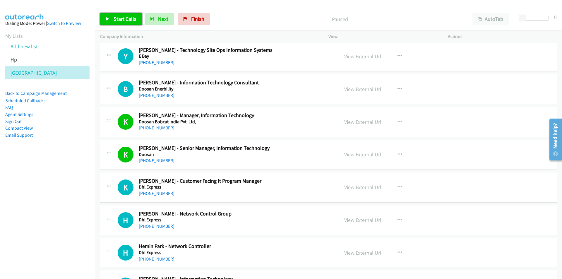
click at [125, 22] on span "Start Calls" at bounding box center [125, 19] width 23 height 7
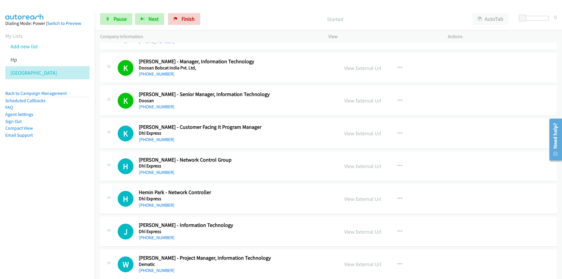
scroll to position [6555, 0]
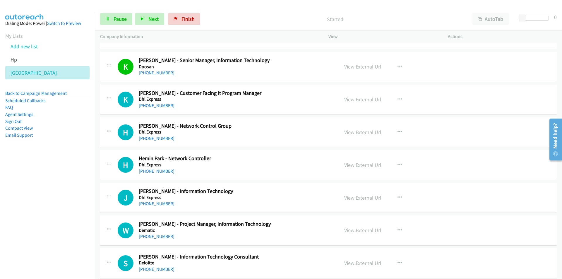
click at [80, 210] on nav "Dialing Mode: Power | Switch to Preview My Lists Add new list Hp Korea Back to …" at bounding box center [47, 151] width 95 height 279
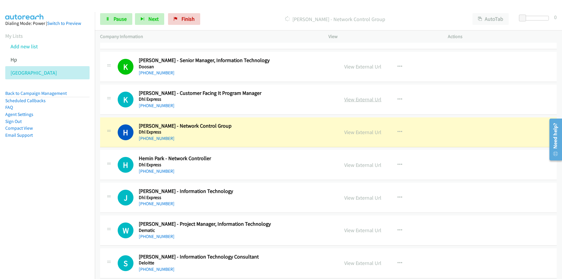
click at [363, 100] on link "View External Url" at bounding box center [362, 99] width 37 height 7
click at [107, 22] on link "Pause" at bounding box center [116, 19] width 32 height 12
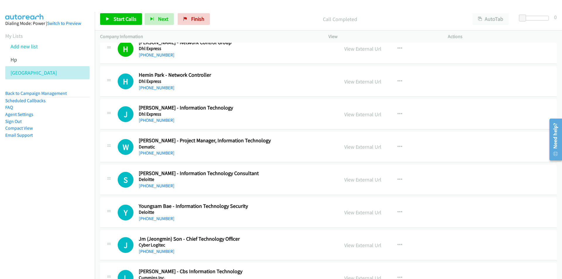
scroll to position [6643, 0]
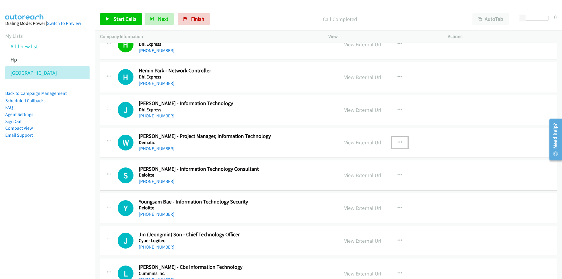
click at [397, 141] on icon "button" at bounding box center [399, 142] width 5 height 5
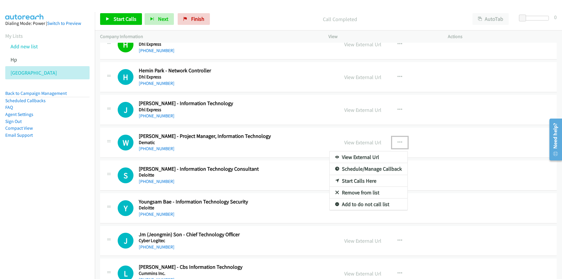
click at [346, 181] on link "Start Calls Here" at bounding box center [369, 181] width 78 height 12
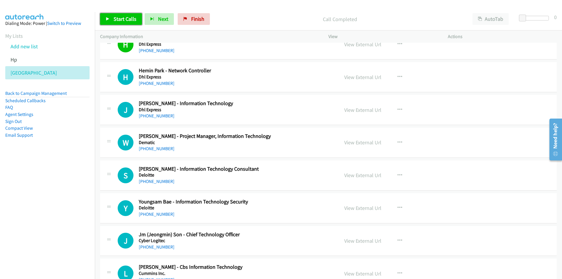
click at [125, 16] on span "Start Calls" at bounding box center [125, 19] width 23 height 7
drag, startPoint x: 43, startPoint y: 235, endPoint x: 123, endPoint y: 216, distance: 82.9
click at [43, 235] on nav "Dialing Mode: Power | Switch to Preview My Lists Add new list Hp Korea Back to …" at bounding box center [47, 151] width 95 height 279
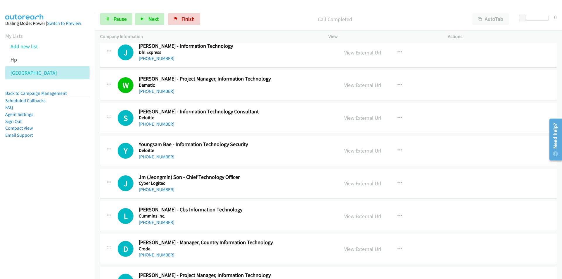
scroll to position [6760, 0]
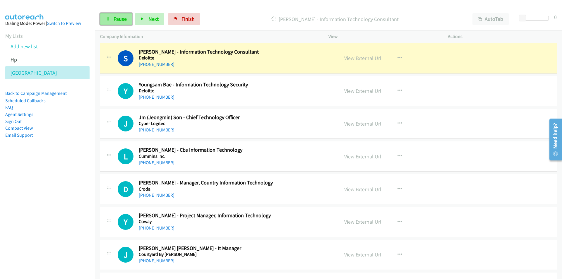
click at [116, 24] on link "Pause" at bounding box center [116, 19] width 32 height 12
drag, startPoint x: 30, startPoint y: 185, endPoint x: 90, endPoint y: 174, distance: 60.5
click at [30, 185] on nav "Dialing Mode: Power | Switch to Preview My Lists Add new list Hp Korea Back to …" at bounding box center [47, 151] width 95 height 279
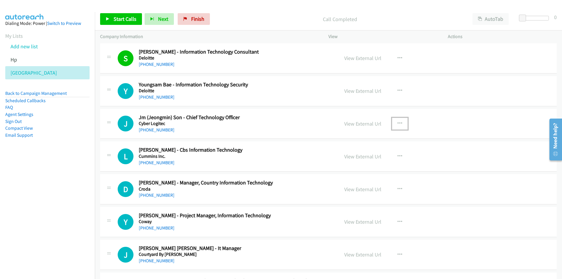
click at [398, 123] on icon "button" at bounding box center [399, 123] width 5 height 5
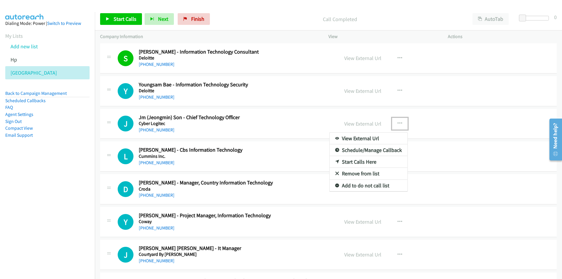
click at [354, 164] on link "Start Calls Here" at bounding box center [369, 162] width 78 height 12
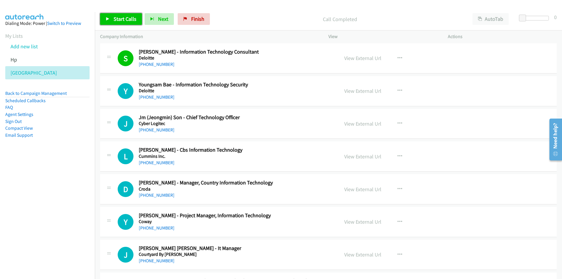
click at [118, 20] on span "Start Calls" at bounding box center [125, 19] width 23 height 7
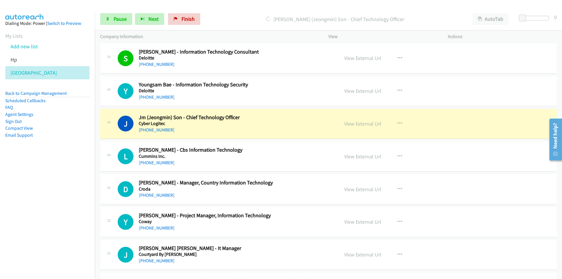
click at [73, 208] on nav "Dialing Mode: Power | Switch to Preview My Lists Add new list Hp Korea Back to …" at bounding box center [47, 151] width 95 height 279
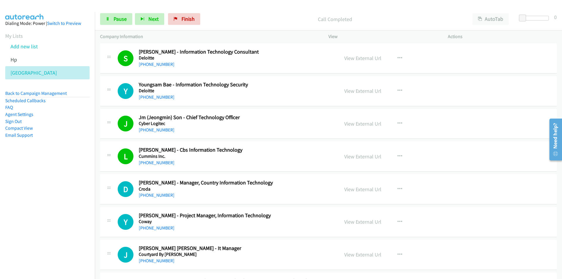
click at [73, 191] on nav "Dialing Mode: Power | Switch to Preview My Lists Add new list Hp Korea Back to …" at bounding box center [47, 151] width 95 height 279
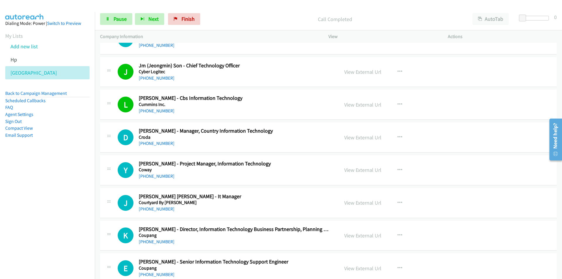
scroll to position [6819, 0]
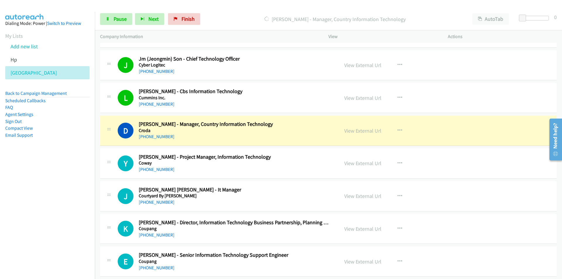
drag, startPoint x: 67, startPoint y: 216, endPoint x: 70, endPoint y: 214, distance: 3.3
click at [67, 216] on nav "Dialing Mode: Power | Switch to Preview My Lists Add new list Hp Korea Back to …" at bounding box center [47, 151] width 95 height 279
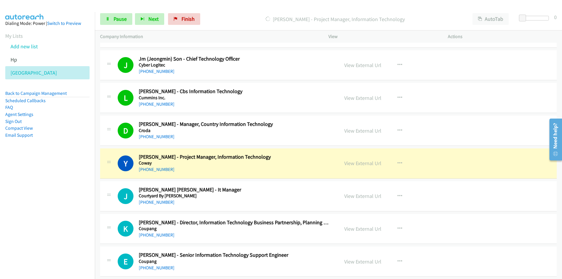
click at [84, 197] on nav "Dialing Mode: Power | Switch to Preview My Lists Add new list Hp Korea Back to …" at bounding box center [47, 151] width 95 height 279
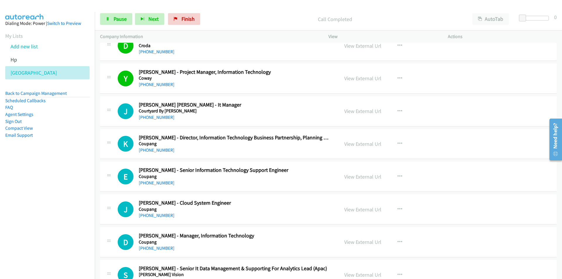
scroll to position [6906, 0]
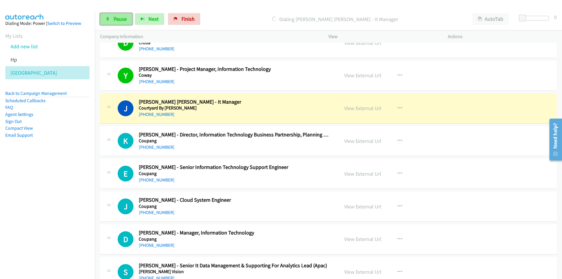
click at [113, 18] on link "Pause" at bounding box center [116, 19] width 32 height 12
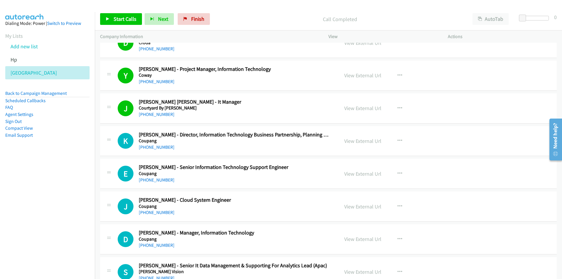
drag, startPoint x: 56, startPoint y: 189, endPoint x: 72, endPoint y: 184, distance: 16.5
click at [57, 189] on nav "Dialing Mode: Power | Switch to Preview My Lists Add new list Hp Korea Back to …" at bounding box center [47, 151] width 95 height 279
click at [116, 17] on span "Start Calls" at bounding box center [125, 19] width 23 height 7
click at [71, 194] on nav "Dialing Mode: Power | Switch to Preview My Lists Add new list Hp Korea Back to …" at bounding box center [47, 151] width 95 height 279
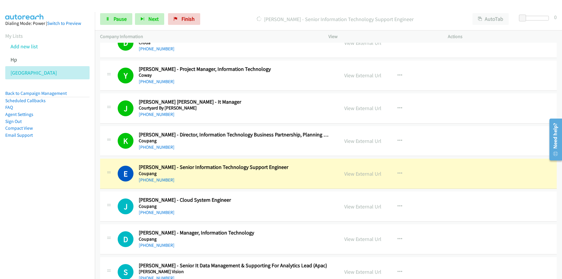
drag, startPoint x: 38, startPoint y: 203, endPoint x: 37, endPoint y: 200, distance: 2.9
click at [38, 203] on nav "Dialing Mode: Power | Switch to Preview My Lists Add new list Hp Korea Back to …" at bounding box center [47, 151] width 95 height 279
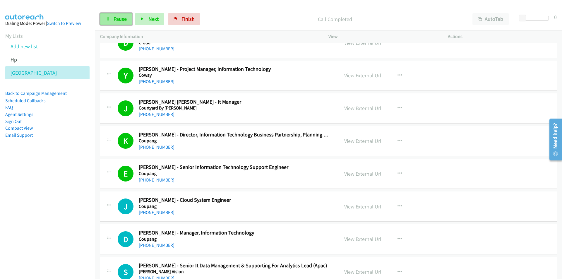
click at [112, 18] on link "Pause" at bounding box center [116, 19] width 32 height 12
drag, startPoint x: 78, startPoint y: 200, endPoint x: 217, endPoint y: 192, distance: 139.9
click at [78, 200] on nav "Dialing Mode: Power | Switch to Preview My Lists Add new list Hp Korea Back to …" at bounding box center [47, 151] width 95 height 279
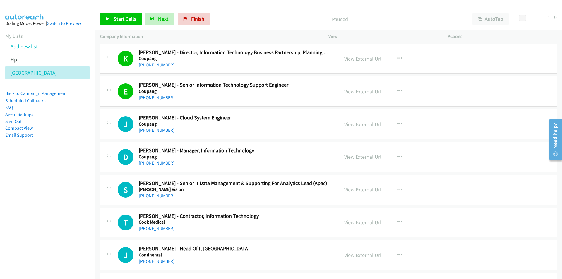
scroll to position [6994, 0]
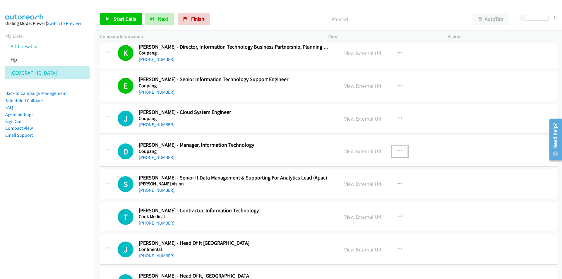
click at [398, 149] on icon "button" at bounding box center [399, 151] width 5 height 5
drag, startPoint x: 354, startPoint y: 189, endPoint x: 166, endPoint y: 54, distance: 231.1
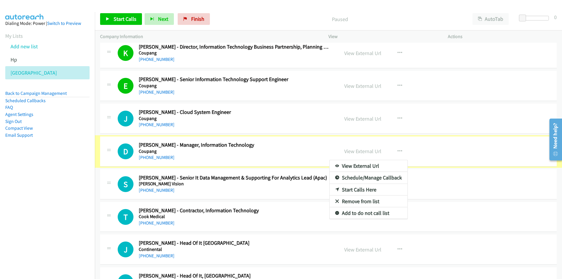
click at [119, 18] on div at bounding box center [281, 139] width 562 height 279
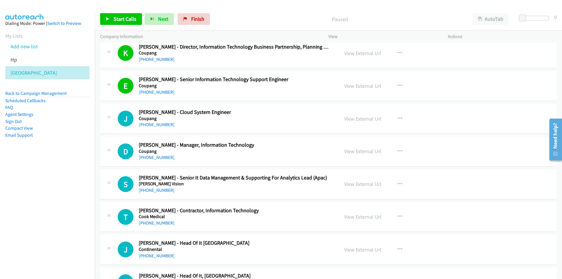
click at [122, 10] on div "Start Calls Pause Next Finish Paused AutoTab AutoTab 0" at bounding box center [328, 19] width 467 height 23
click at [400, 151] on button "button" at bounding box center [400, 151] width 16 height 12
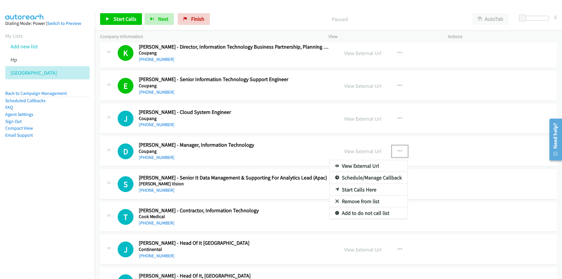
click at [351, 188] on link "Start Calls Here" at bounding box center [369, 190] width 78 height 12
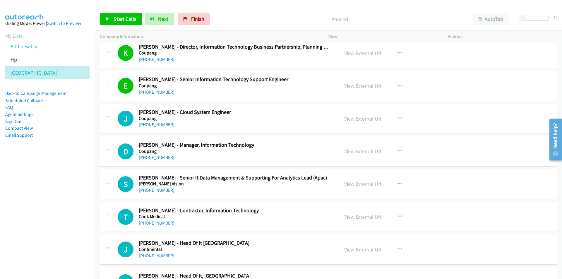
click at [117, 12] on div "Start Calls Pause Next Finish Paused AutoTab AutoTab 0" at bounding box center [328, 19] width 467 height 23
click at [117, 19] on span "Start Calls" at bounding box center [125, 19] width 23 height 7
click at [83, 203] on nav "Dialing Mode: Power | Switch to Preview My Lists Add new list Hp Korea Back to …" at bounding box center [47, 151] width 95 height 279
click at [76, 208] on nav "Dialing Mode: Power | Switch to Preview My Lists Add new list Hp Korea Back to …" at bounding box center [47, 151] width 95 height 279
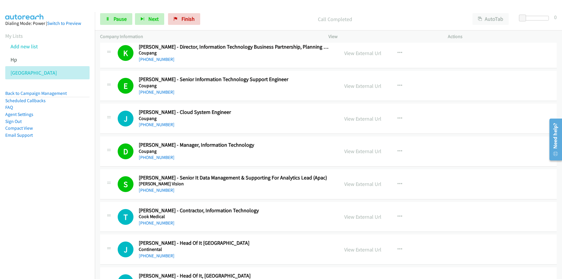
click at [85, 231] on nav "Dialing Mode: Power | Switch to Preview My Lists Add new list Hp Korea Back to …" at bounding box center [47, 151] width 95 height 279
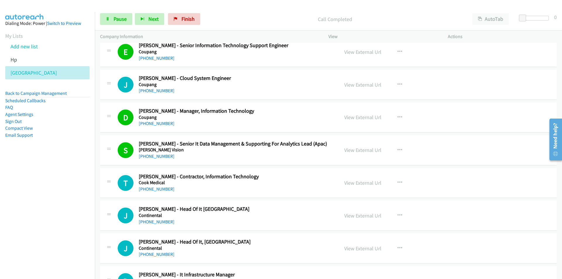
scroll to position [7053, 0]
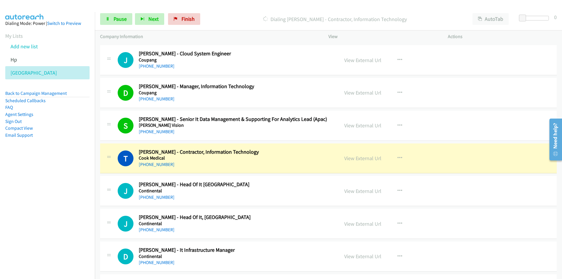
drag, startPoint x: 79, startPoint y: 214, endPoint x: 83, endPoint y: 212, distance: 4.1
click at [79, 214] on nav "Dialing Mode: Power | Switch to Preview My Lists Add new list Hp Korea Back to …" at bounding box center [47, 151] width 95 height 279
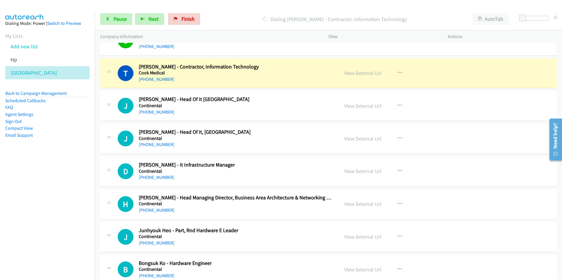
scroll to position [7141, 0]
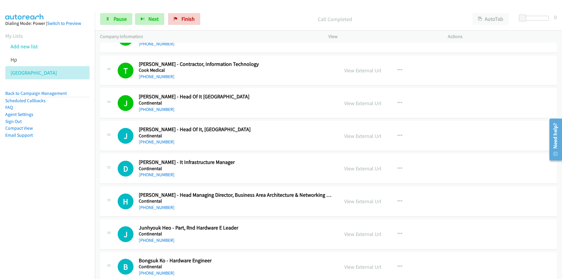
click at [28, 211] on nav "Dialing Mode: Power | Switch to Preview My Lists Add new list Hp Korea Back to …" at bounding box center [47, 151] width 95 height 279
click at [113, 17] on link "Pause" at bounding box center [116, 19] width 32 height 12
click at [397, 167] on icon "button" at bounding box center [399, 168] width 5 height 5
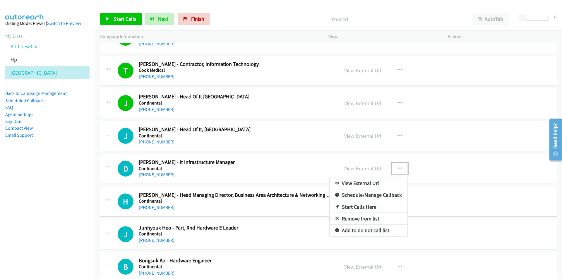
click at [355, 207] on link "Start Calls Here" at bounding box center [369, 207] width 78 height 12
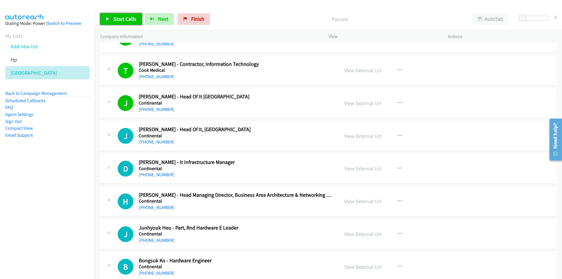
click at [114, 23] on link "Start Calls" at bounding box center [121, 19] width 42 height 12
click at [364, 138] on link "View External Url" at bounding box center [362, 136] width 37 height 7
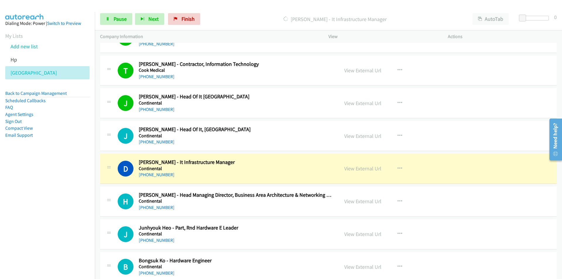
click at [33, 174] on nav "Dialing Mode: Power | Switch to Preview My Lists Add new list Hp Korea Back to …" at bounding box center [47, 151] width 95 height 279
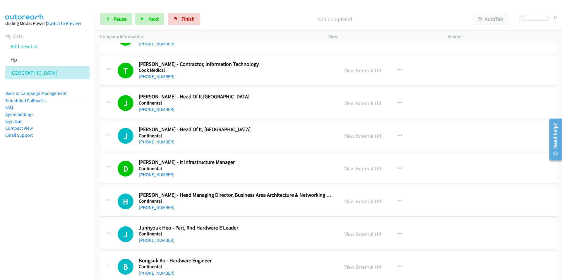
click at [73, 170] on nav "Dialing Mode: Power | Switch to Preview My Lists Add new list Hp Korea Back to …" at bounding box center [47, 151] width 95 height 279
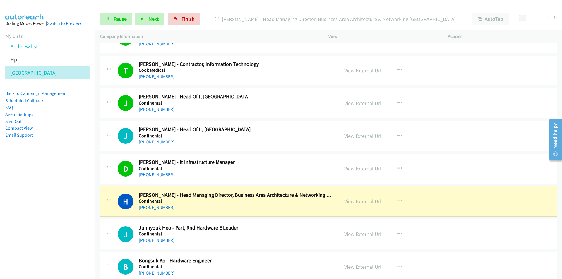
click at [82, 201] on nav "Dialing Mode: Power | Switch to Preview My Lists Add new list Hp Korea Back to …" at bounding box center [47, 151] width 95 height 279
click at [370, 202] on link "View External Url" at bounding box center [362, 201] width 37 height 7
click at [109, 18] on icon at bounding box center [108, 19] width 4 height 4
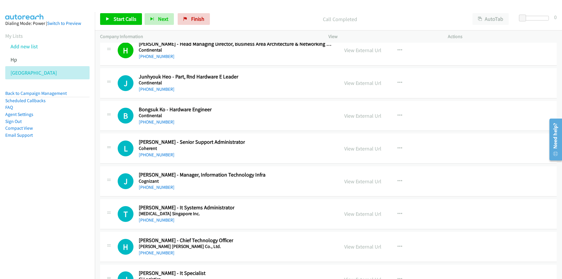
scroll to position [7345, 0]
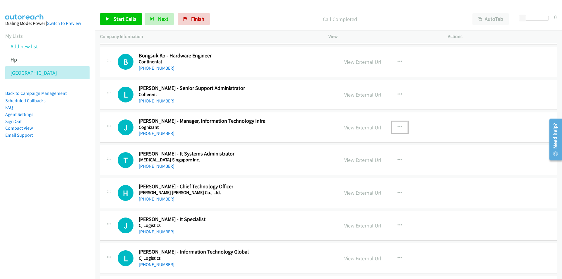
click at [399, 125] on icon "button" at bounding box center [399, 127] width 5 height 5
click at [365, 164] on link "Start Calls Here" at bounding box center [369, 166] width 78 height 12
click at [119, 15] on link "Start Calls" at bounding box center [121, 19] width 42 height 12
click at [113, 20] on link "Pause" at bounding box center [116, 19] width 32 height 12
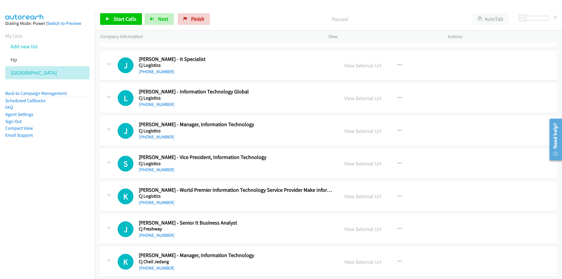
scroll to position [7521, 0]
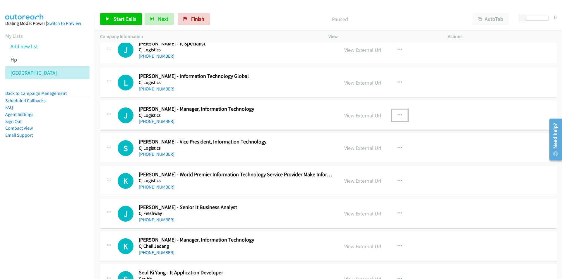
click at [398, 113] on icon "button" at bounding box center [399, 115] width 5 height 5
click at [367, 153] on link "Start Calls Here" at bounding box center [369, 154] width 78 height 12
click at [123, 20] on span "Start Calls" at bounding box center [125, 19] width 23 height 7
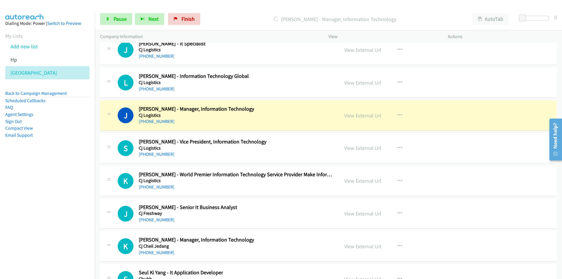
click at [48, 181] on nav "Dialing Mode: Power | Switch to Preview My Lists Add new list Hp Korea Back to …" at bounding box center [47, 151] width 95 height 279
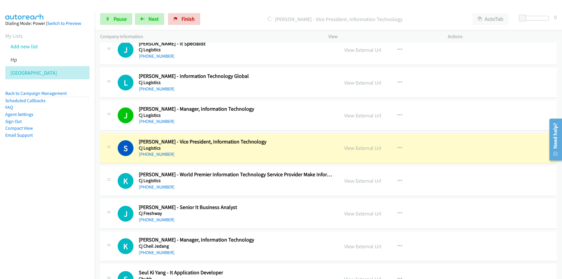
click at [75, 197] on nav "Dialing Mode: Power | Switch to Preview My Lists Add new list Hp Korea Back to …" at bounding box center [47, 151] width 95 height 279
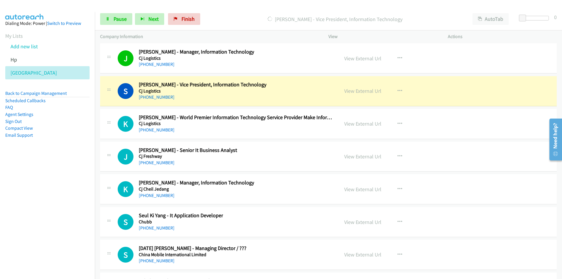
scroll to position [7579, 0]
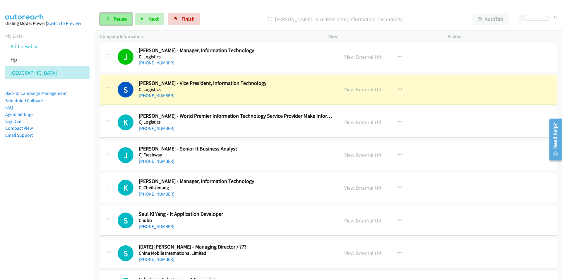
click at [119, 21] on span "Pause" at bounding box center [120, 19] width 13 height 7
click at [44, 174] on nav "Dialing Mode: Power | Switch to Preview My Lists Add new list Hp Korea Back to …" at bounding box center [47, 151] width 95 height 279
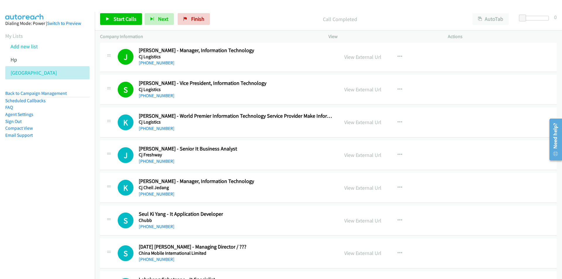
click at [79, 184] on nav "Dialing Mode: Power | Switch to Preview My Lists Add new list Hp Korea Back to …" at bounding box center [47, 151] width 95 height 279
click at [399, 186] on icon "button" at bounding box center [399, 187] width 5 height 5
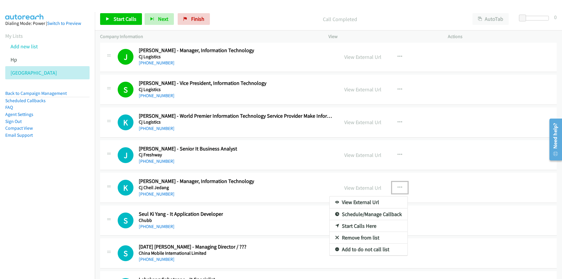
click at [361, 225] on link "Start Calls Here" at bounding box center [369, 226] width 78 height 12
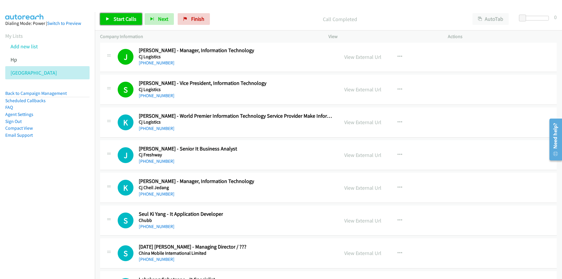
click at [123, 19] on span "Start Calls" at bounding box center [125, 19] width 23 height 7
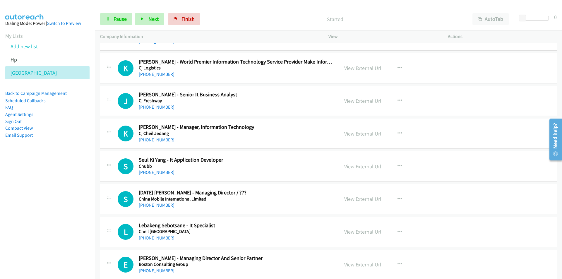
scroll to position [7667, 0]
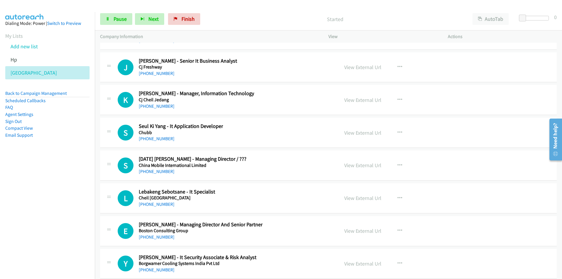
click at [88, 175] on nav "Dialing Mode: Power | Switch to Preview My Lists Add new list Hp Korea Back to …" at bounding box center [47, 151] width 95 height 279
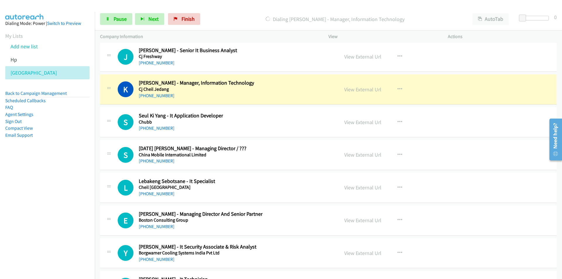
scroll to position [7697, 0]
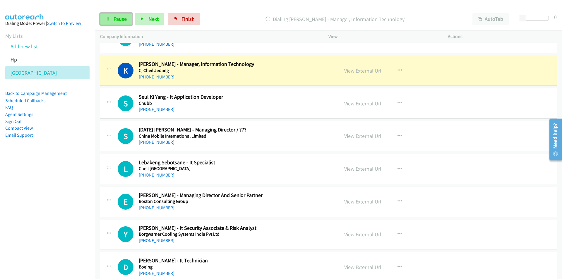
click at [114, 19] on span "Pause" at bounding box center [120, 19] width 13 height 7
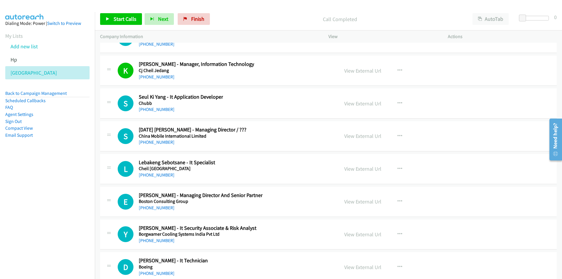
click at [24, 198] on nav "Dialing Mode: Power | Switch to Preview My Lists Add new list Hp Korea Back to …" at bounding box center [47, 151] width 95 height 279
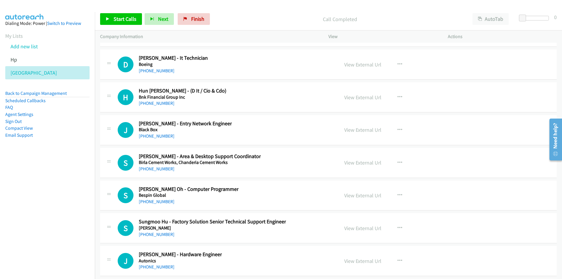
scroll to position [7901, 0]
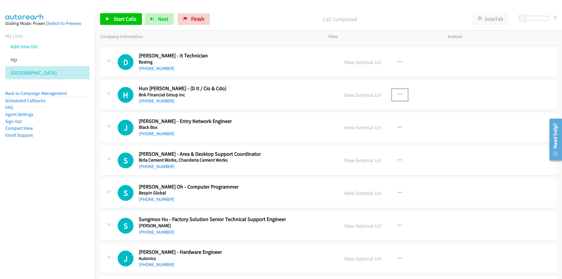
click at [399, 93] on icon "button" at bounding box center [399, 94] width 5 height 5
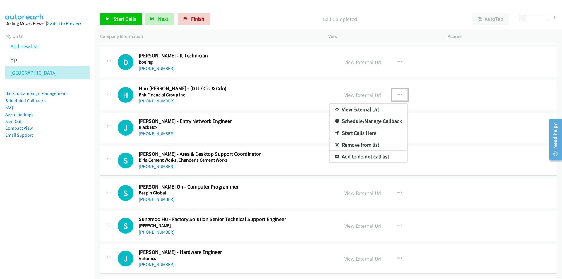
click at [352, 134] on link "Start Calls Here" at bounding box center [369, 133] width 78 height 12
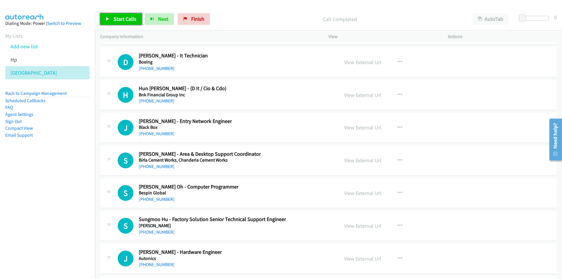
click at [123, 19] on span "Start Calls" at bounding box center [125, 19] width 23 height 7
click at [75, 216] on nav "Dialing Mode: Power | Switch to Preview My Lists Add new list Hp Korea Back to …" at bounding box center [47, 151] width 95 height 279
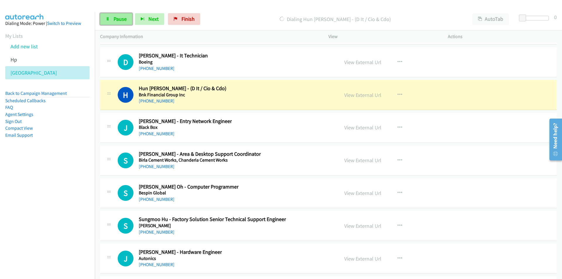
click at [115, 19] on span "Pause" at bounding box center [120, 19] width 13 height 7
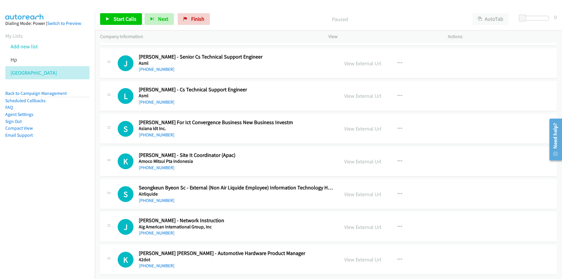
scroll to position [8461, 0]
click at [51, 187] on nav "Dialing Mode: Power | Switch to Preview My Lists Add new list Hp Korea Back to …" at bounding box center [47, 151] width 95 height 279
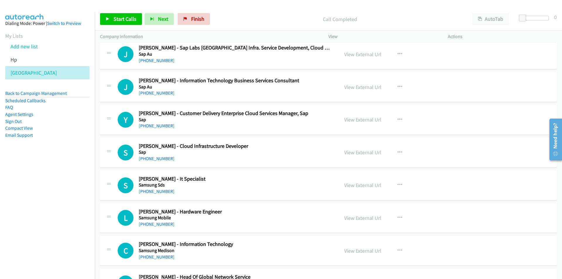
scroll to position [907, 0]
